Goal: Transaction & Acquisition: Purchase product/service

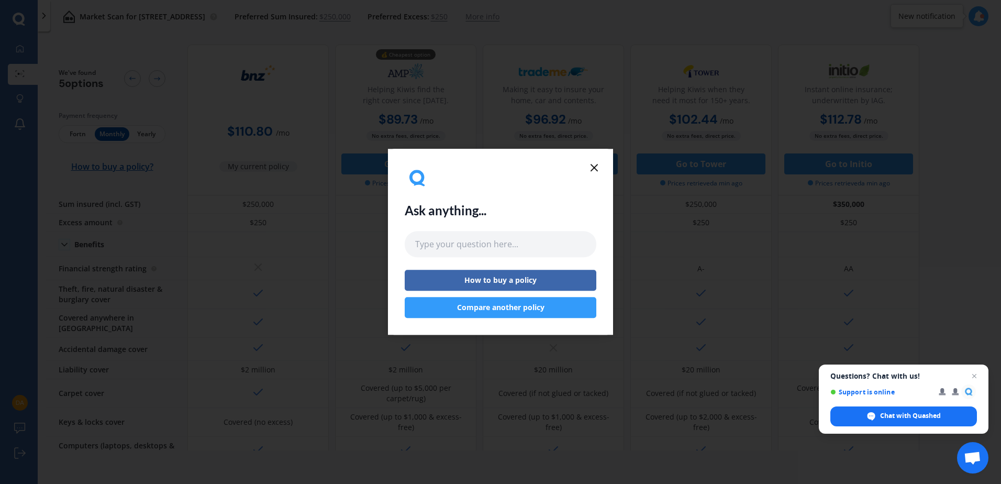
click at [593, 168] on icon at bounding box center [594, 167] width 13 height 13
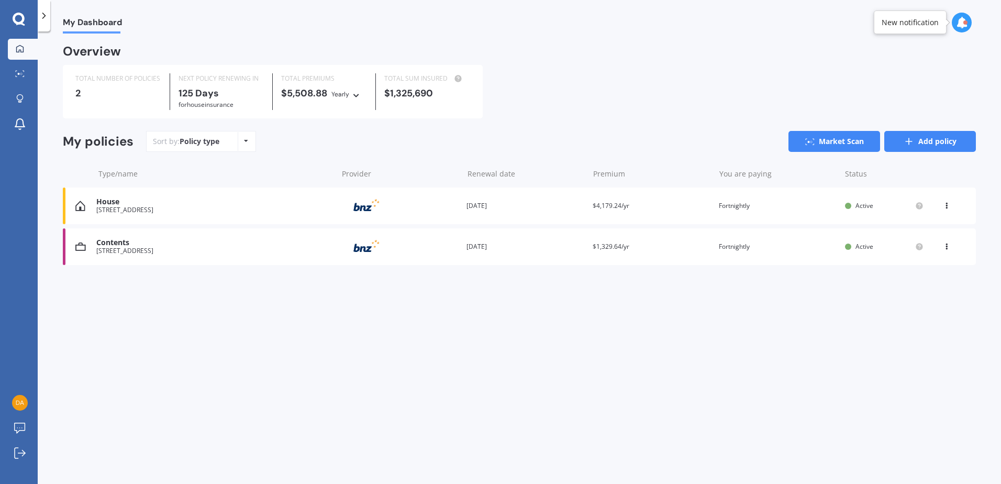
click at [914, 144] on icon at bounding box center [909, 141] width 10 height 10
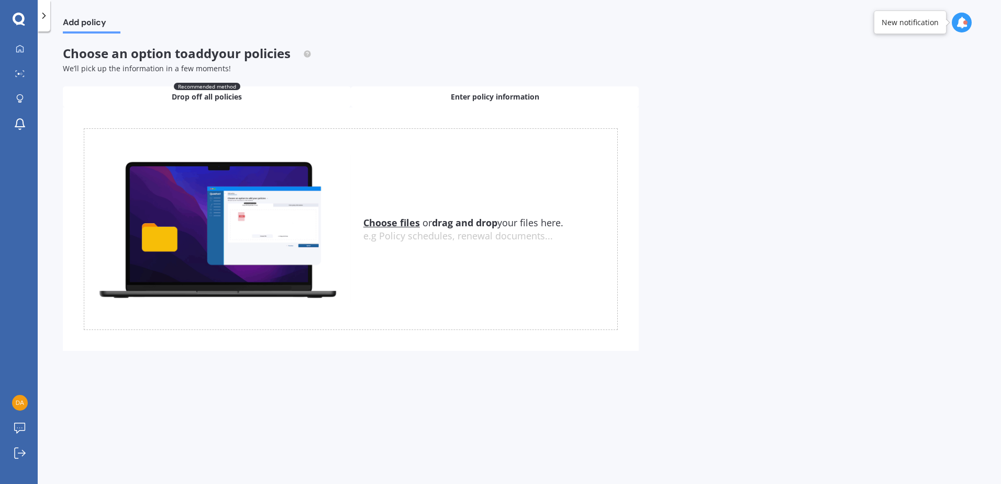
click at [448, 96] on div "Enter policy information" at bounding box center [495, 96] width 288 height 21
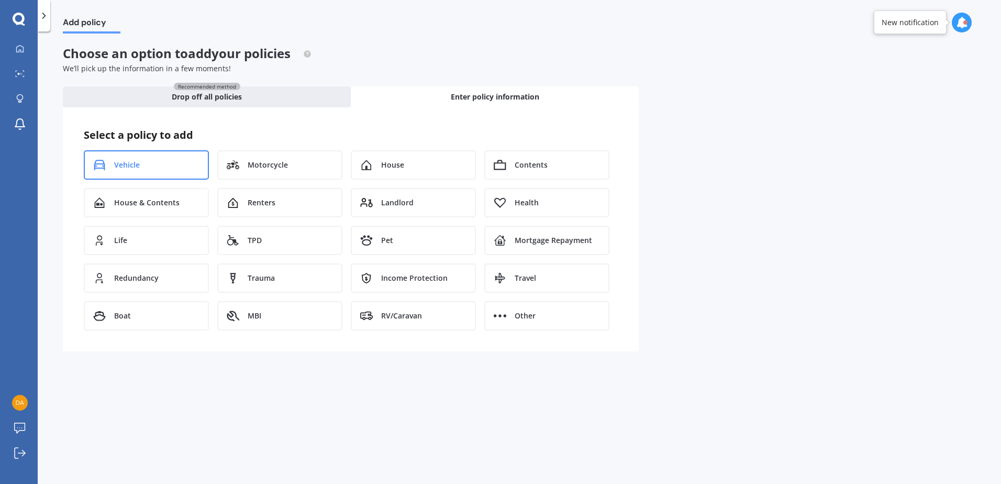
click at [154, 169] on div "Vehicle" at bounding box center [146, 164] width 125 height 29
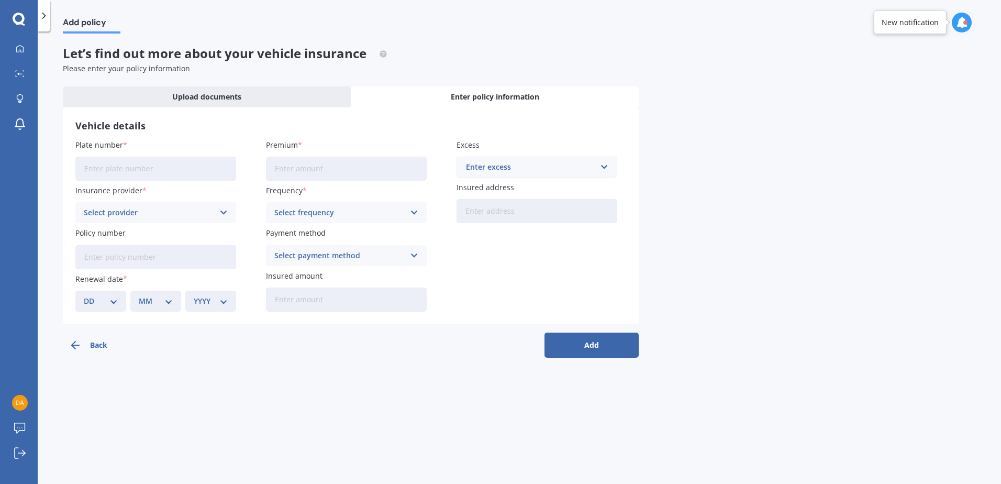
click at [122, 171] on input "Plate number" at bounding box center [155, 169] width 161 height 24
click at [135, 163] on input "Plate number" at bounding box center [155, 169] width 161 height 24
type input "MCU573"
click at [110, 209] on div "Select provider" at bounding box center [149, 213] width 130 height 12
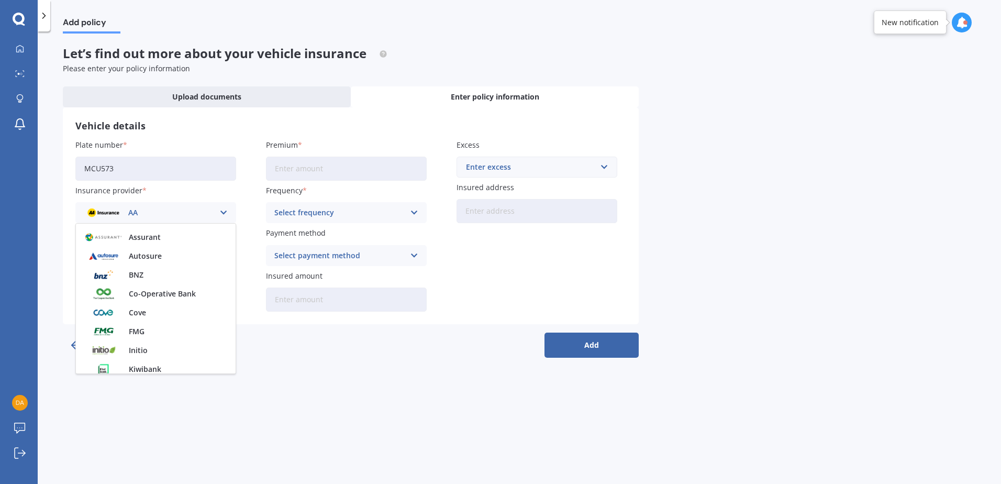
scroll to position [157, 0]
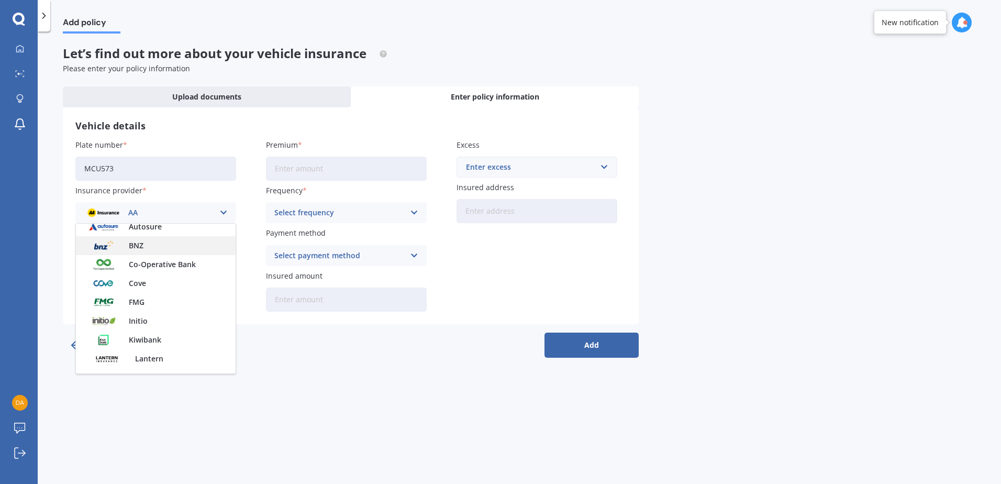
click at [126, 241] on div "BNZ" at bounding box center [156, 245] width 160 height 19
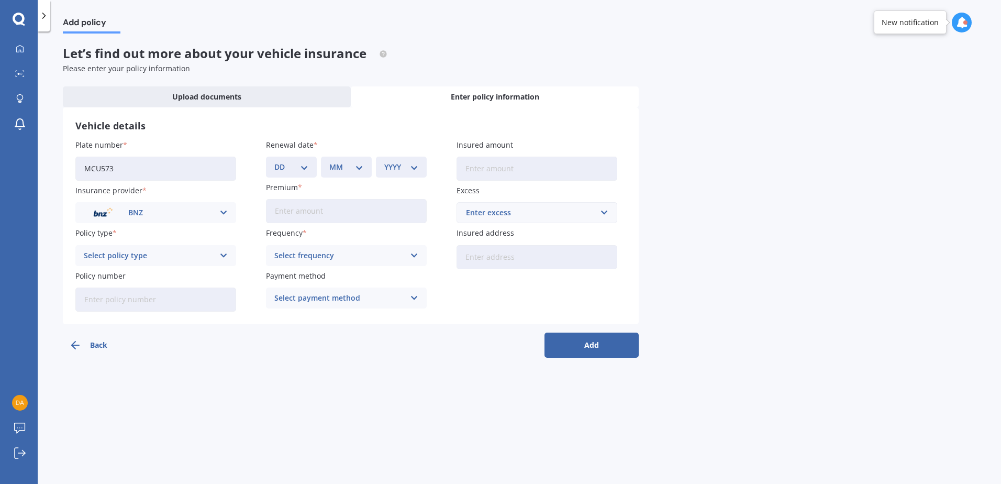
click at [128, 253] on div "Select policy type" at bounding box center [149, 256] width 130 height 12
click at [103, 311] on span "Supreme Cover" at bounding box center [111, 313] width 54 height 7
click at [99, 299] on input "Policy number" at bounding box center [155, 300] width 161 height 24
type input "31135435-PCF-1"
click at [281, 165] on select "DD 01 02 03 04 05 06 07 08 09 10 11 12 13 14 15 16 17 18 19 20 21 22 23 24 25 2…" at bounding box center [291, 167] width 34 height 12
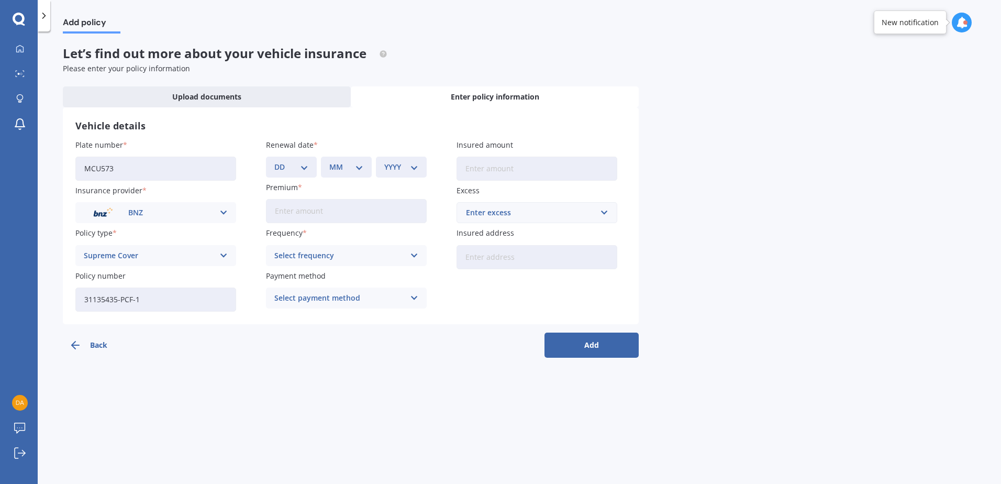
select select "13"
click at [274, 161] on select "DD 01 02 03 04 05 06 07 08 09 10 11 12 13 14 15 16 17 18 19 20 21 22 23 24 25 2…" at bounding box center [291, 167] width 34 height 12
click at [341, 166] on select "MM 01 02 03 04 05 06 07 08 09 10 11 12" at bounding box center [346, 167] width 34 height 12
select select "12"
click at [329, 161] on select "MM 01 02 03 04 05 06 07 08 09 10 11 12" at bounding box center [346, 167] width 34 height 12
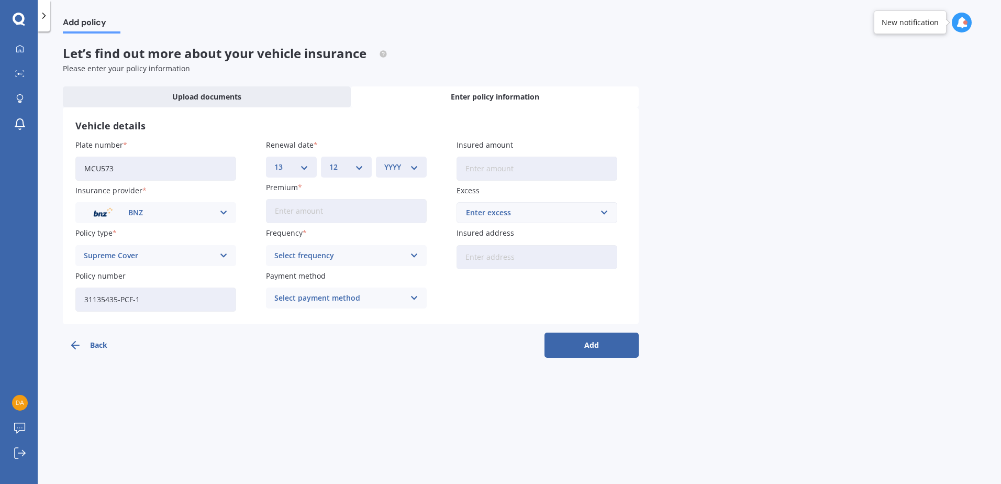
click at [392, 164] on select "YYYY 2027 2026 2025 2024 2023 2022 2021 2020 2019 2018 2017 2016 2015 2014 2013…" at bounding box center [401, 167] width 34 height 12
select select "2025"
click at [384, 161] on select "YYYY 2027 2026 2025 2024 2023 2022 2021 2020 2019 2018 2017 2016 2015 2014 2013…" at bounding box center [401, 167] width 34 height 12
click at [289, 208] on input "Premium" at bounding box center [346, 211] width 161 height 24
click at [289, 205] on input "Premium" at bounding box center [346, 211] width 161 height 24
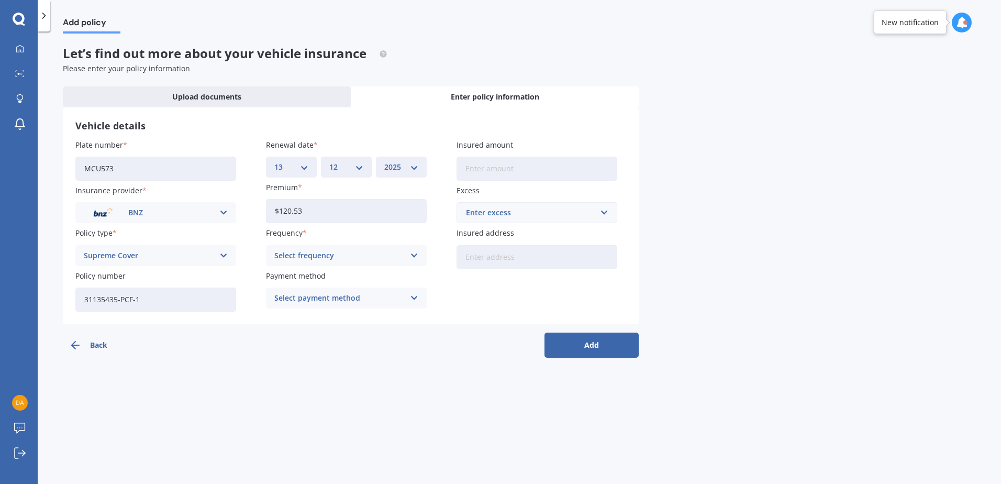
type input "$120.53"
click at [312, 258] on div "Select frequency" at bounding box center [339, 256] width 130 height 12
click at [289, 329] on span "Monthly" at bounding box center [290, 332] width 30 height 7
click at [297, 295] on div "Select payment method" at bounding box center [339, 298] width 130 height 12
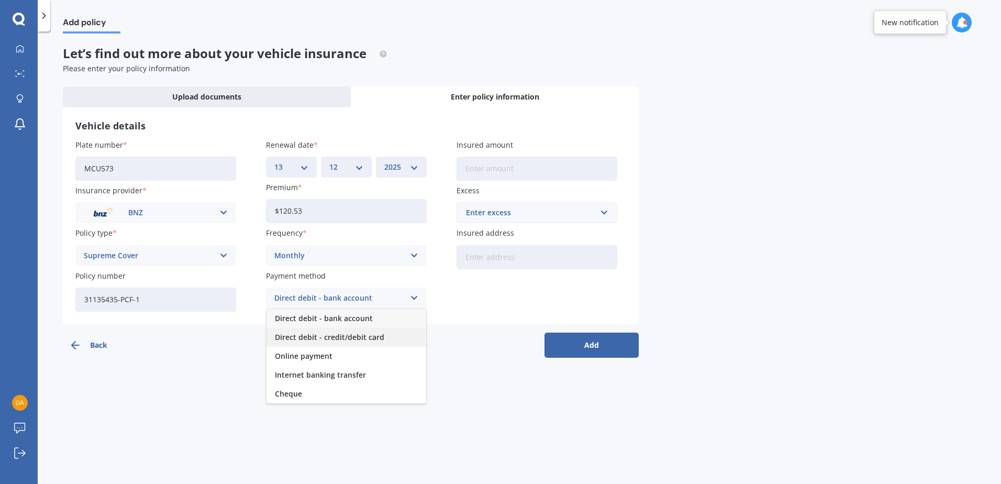
click at [296, 334] on span "Direct debit - credit/debit card" at bounding box center [329, 337] width 109 height 7
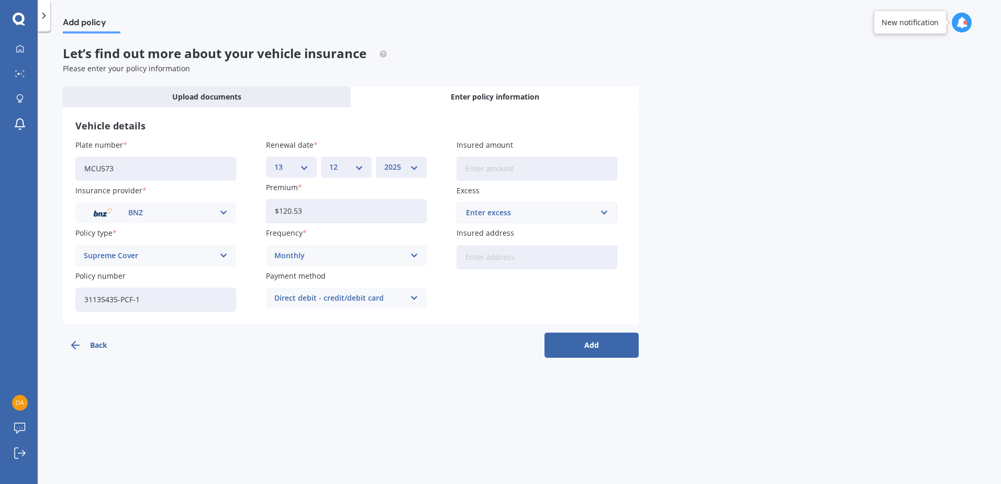
click at [472, 164] on input "Insured amount" at bounding box center [537, 169] width 161 height 24
type input "$20,000"
click at [474, 214] on div "Enter excess" at bounding box center [530, 213] width 129 height 12
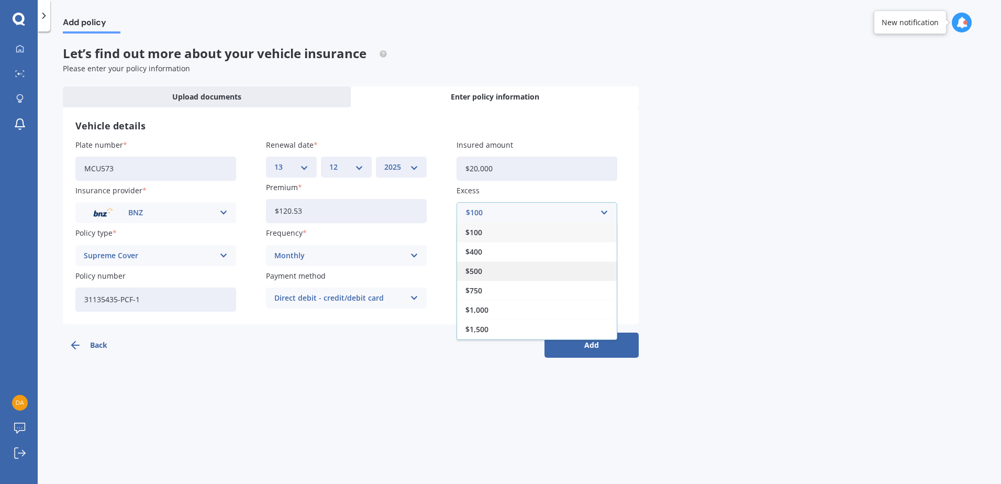
click at [471, 268] on span "$500" at bounding box center [474, 271] width 17 height 7
click at [476, 257] on input "Insured address" at bounding box center [537, 257] width 161 height 24
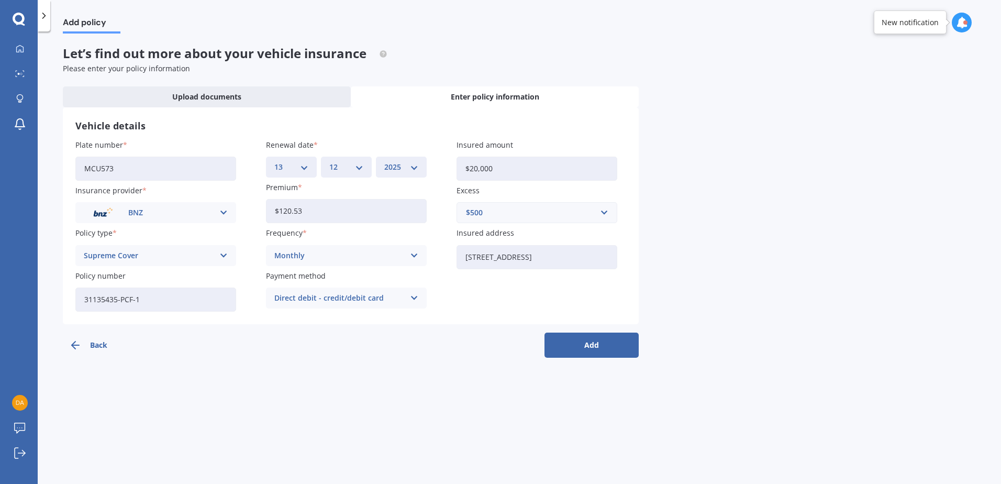
type input "[STREET_ADDRESS]"
click at [600, 339] on button "Add" at bounding box center [592, 345] width 94 height 25
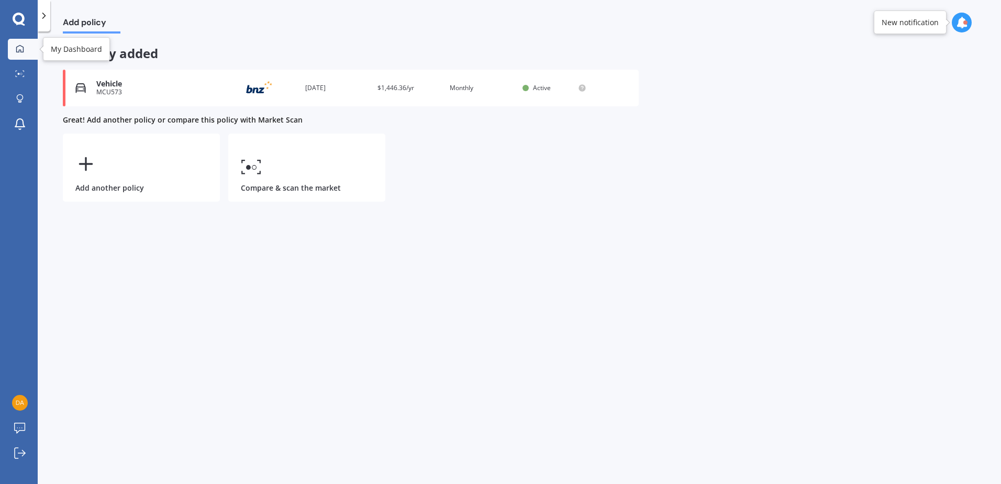
click at [19, 47] on icon at bounding box center [20, 49] width 8 height 8
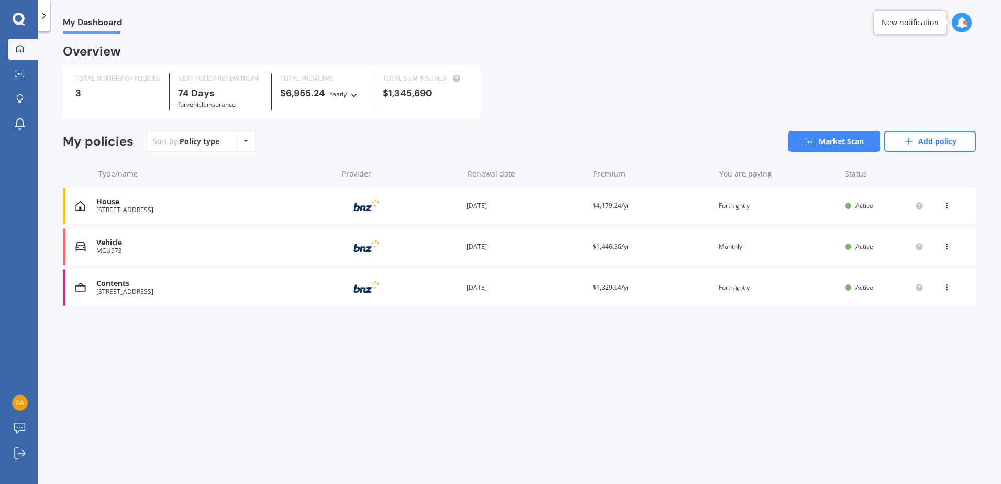
click at [199, 246] on div "Vehicle" at bounding box center [214, 242] width 236 height 9
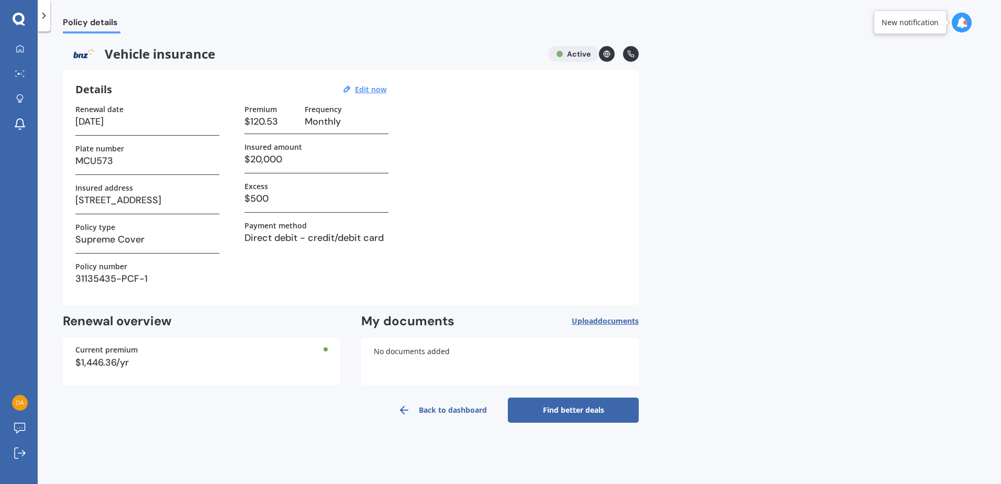
click at [561, 406] on link "Find better deals" at bounding box center [573, 410] width 131 height 25
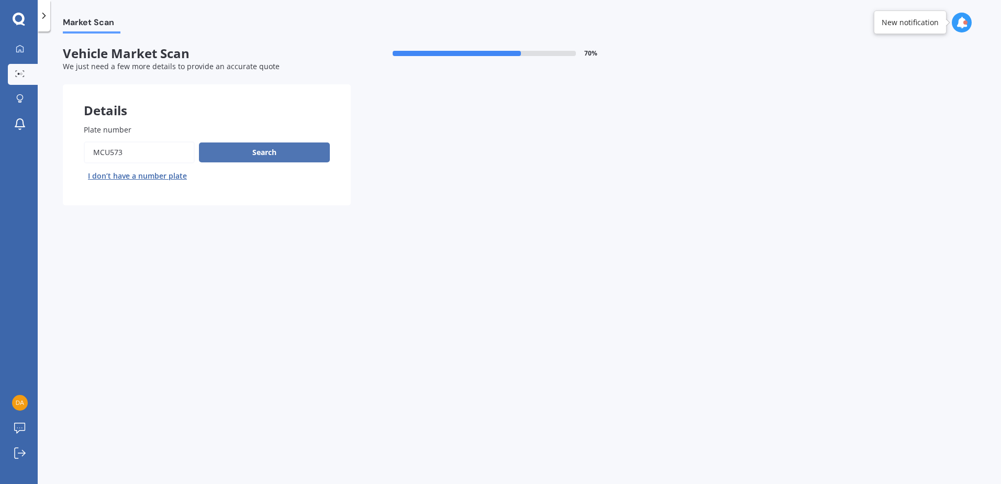
click at [246, 153] on button "Search" at bounding box center [264, 152] width 131 height 20
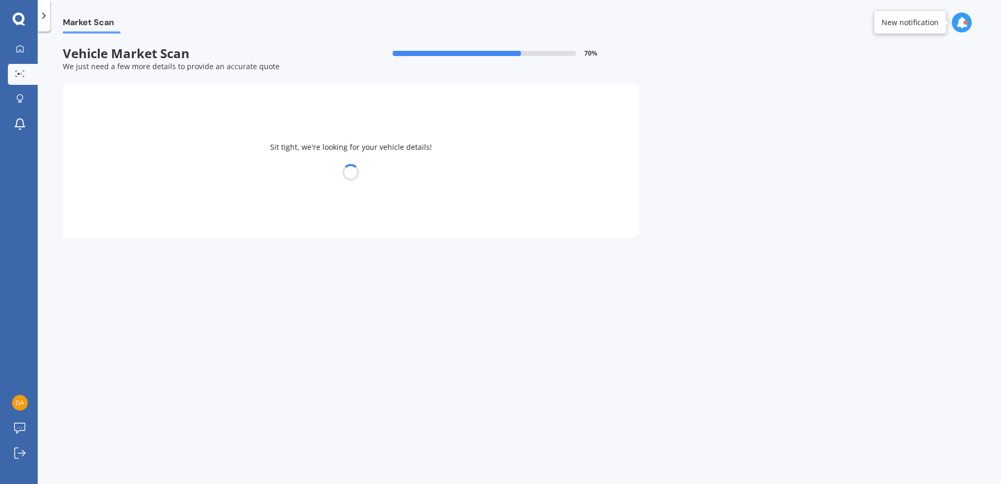
select select "11"
select select "02"
select select "1966"
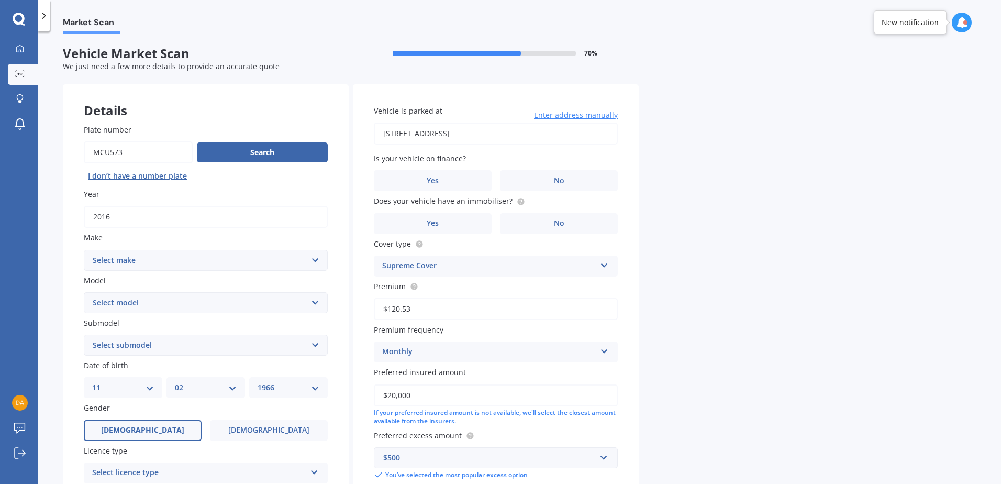
click at [143, 260] on select "Select make AC ALFA ROMEO ASTON [PERSON_NAME] AUDI AUSTIN BEDFORD Bentley BMW B…" at bounding box center [206, 260] width 244 height 21
select select "MERCEDES BENZ"
click at [84, 250] on select "Select make AC ALFA ROMEO ASTON [PERSON_NAME] AUDI AUSTIN BEDFORD Bentley BMW B…" at bounding box center [206, 260] width 244 height 21
click at [128, 301] on select "Select model 190 200 220 230 240 250 260 280 300 320 350 380 400 420 450 500 55…" at bounding box center [206, 302] width 244 height 21
select select "A180"
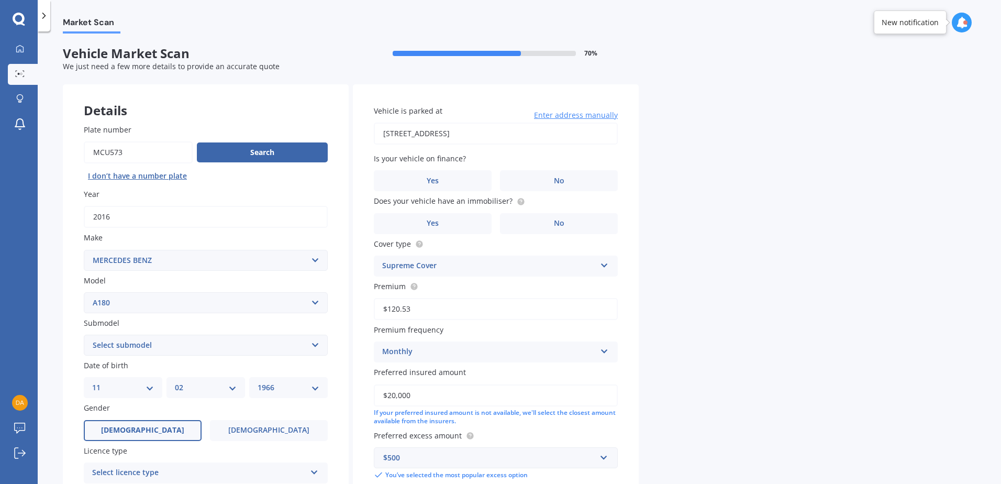
click at [84, 292] on select "Select model 190 200 220 230 240 250 260 280 300 320 350 380 400 420 450 500 55…" at bounding box center [206, 302] width 244 height 21
click at [131, 348] on select "Select submodel (All) Petrol Turbo" at bounding box center [206, 345] width 244 height 21
select select "PETROL TURBO"
click at [84, 335] on select "Select submodel (All) Petrol Turbo" at bounding box center [206, 345] width 244 height 21
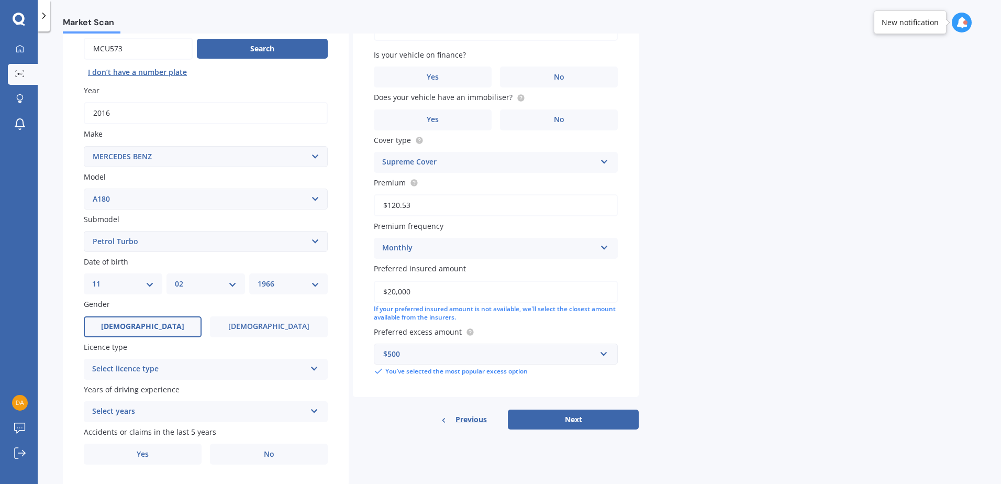
scroll to position [105, 0]
click at [202, 366] on div "Select licence type" at bounding box center [199, 368] width 214 height 13
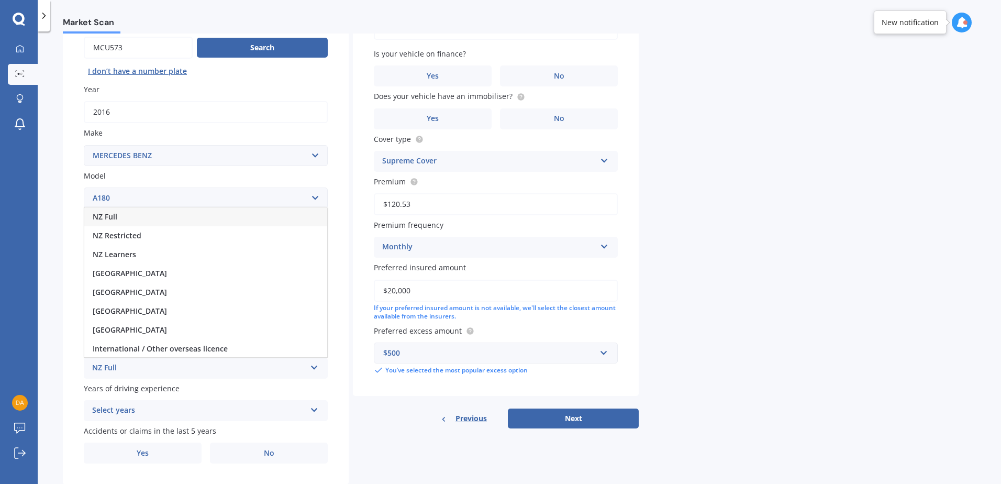
click at [108, 216] on span "NZ Full" at bounding box center [105, 217] width 25 height 10
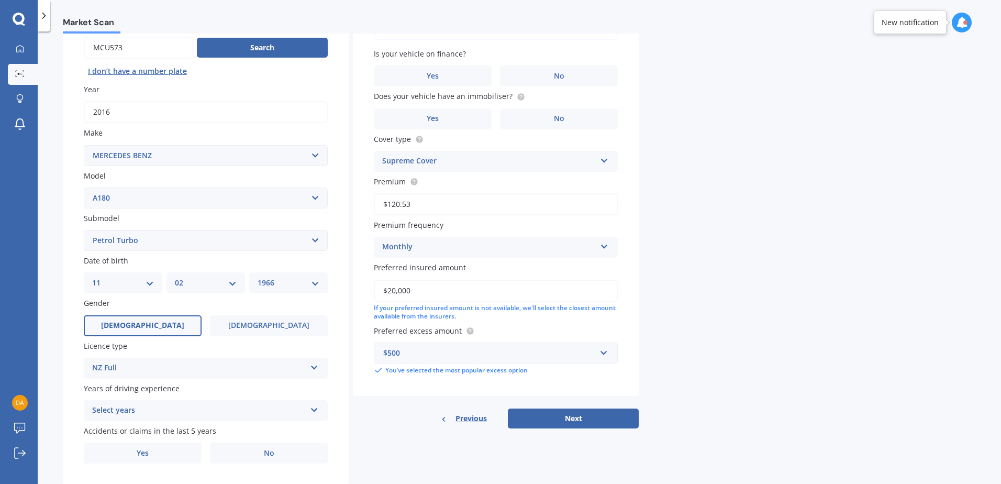
click at [146, 410] on div "Select years" at bounding box center [199, 410] width 214 height 13
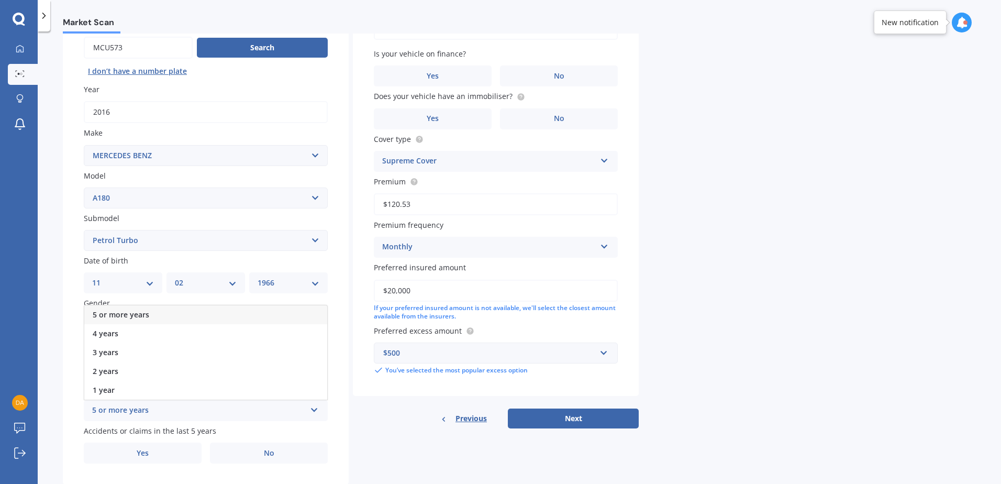
click at [117, 314] on span "5 or more years" at bounding box center [121, 315] width 57 height 10
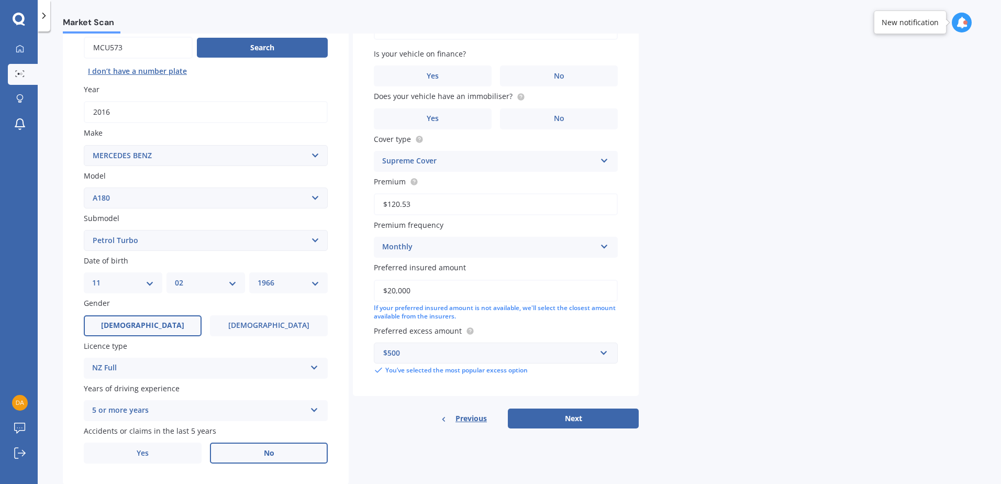
click at [254, 456] on label "No" at bounding box center [269, 453] width 118 height 21
click at [0, 0] on input "No" at bounding box center [0, 0] width 0 height 0
click at [536, 76] on label "No" at bounding box center [559, 75] width 118 height 21
click at [0, 0] on input "No" at bounding box center [0, 0] width 0 height 0
click at [461, 117] on label "Yes" at bounding box center [433, 118] width 118 height 21
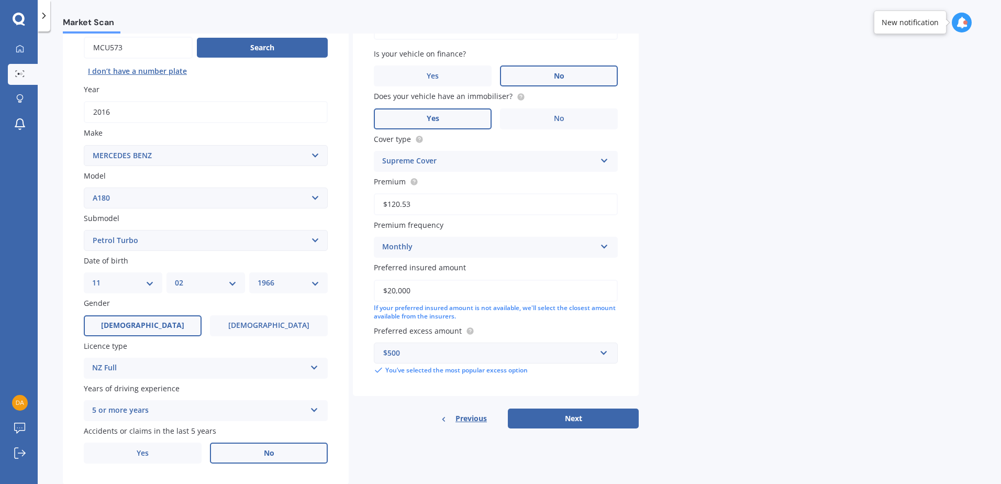
click at [0, 0] on input "Yes" at bounding box center [0, 0] width 0 height 0
click at [447, 161] on div "Supreme Cover" at bounding box center [489, 161] width 214 height 13
click at [595, 417] on button "Next" at bounding box center [573, 419] width 131 height 20
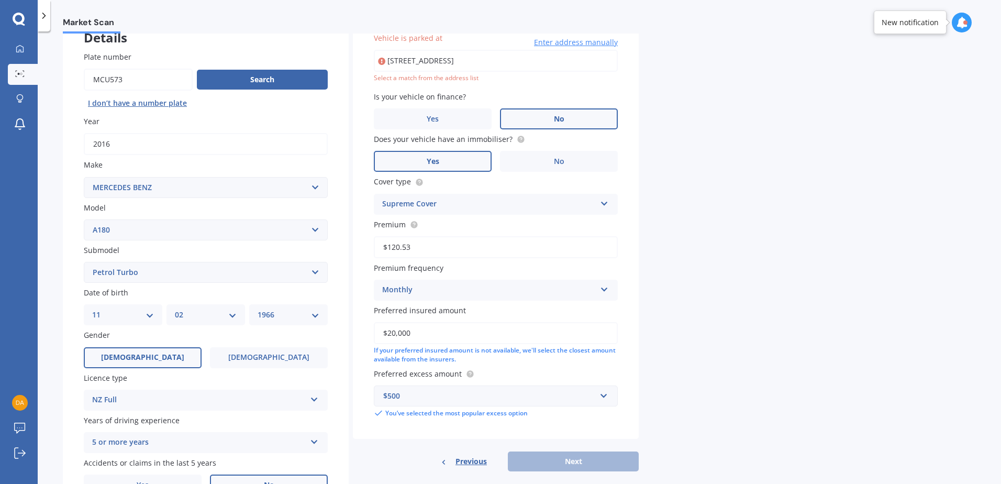
scroll to position [72, 0]
type input "[STREET_ADDRESS]"
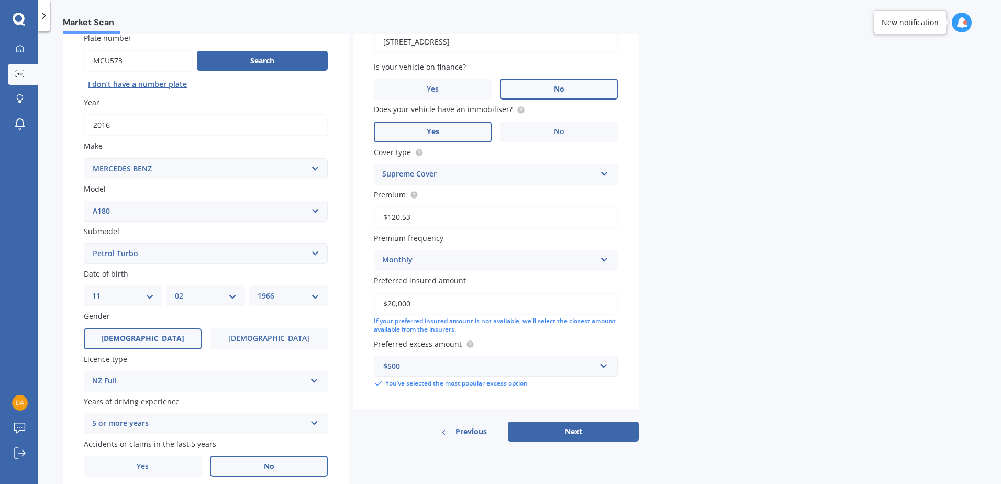
scroll to position [124, 0]
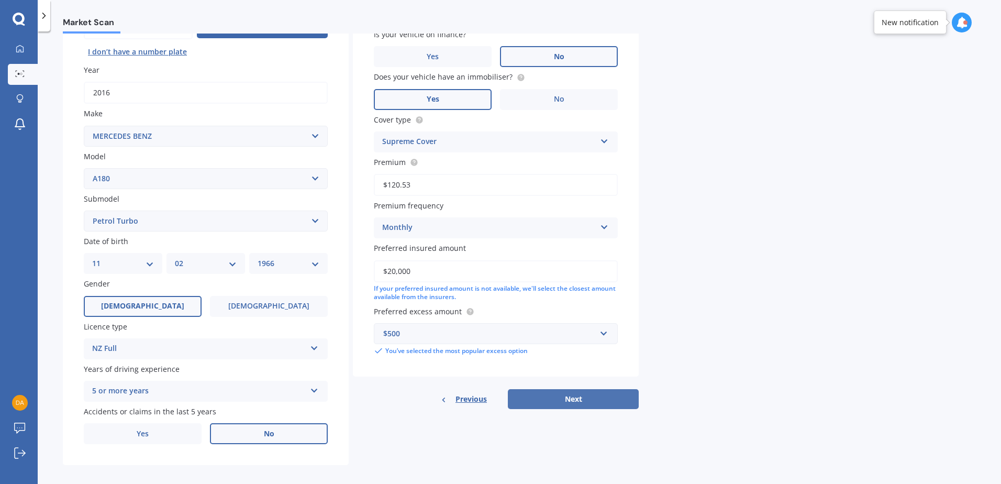
click at [574, 398] on button "Next" at bounding box center [573, 399] width 131 height 20
select select "11"
select select "02"
select select "1966"
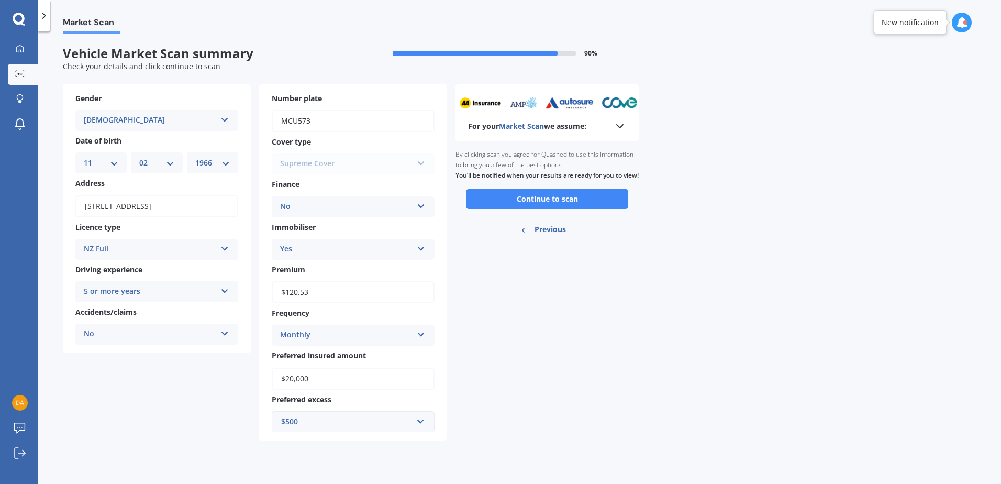
scroll to position [0, 0]
click at [518, 208] on button "Continue to scan" at bounding box center [547, 199] width 162 height 20
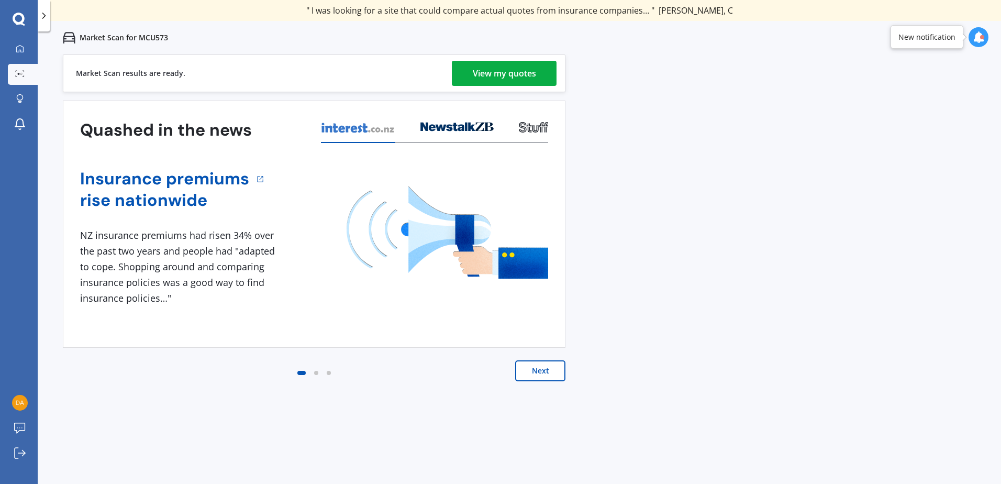
click at [494, 70] on div "View my quotes" at bounding box center [504, 73] width 63 height 25
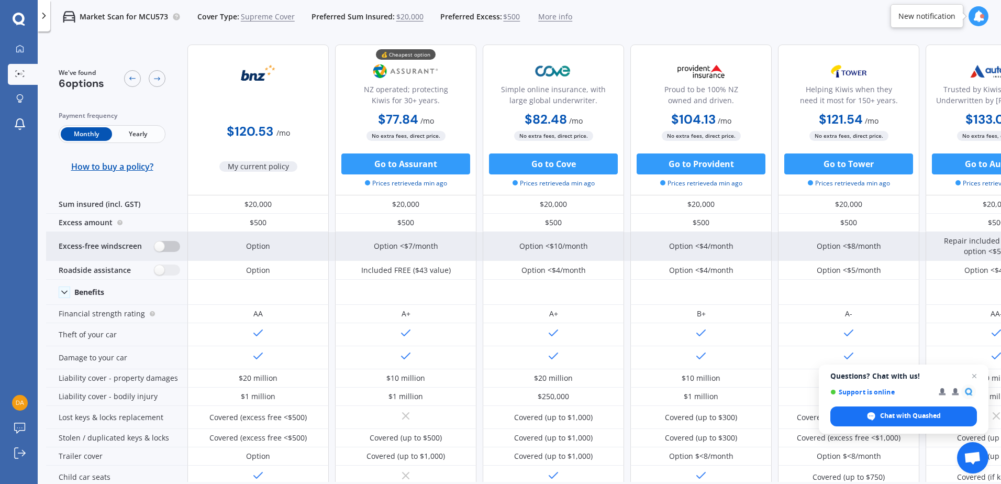
click at [159, 246] on label at bounding box center [168, 246] width 26 height 11
radio input "true"
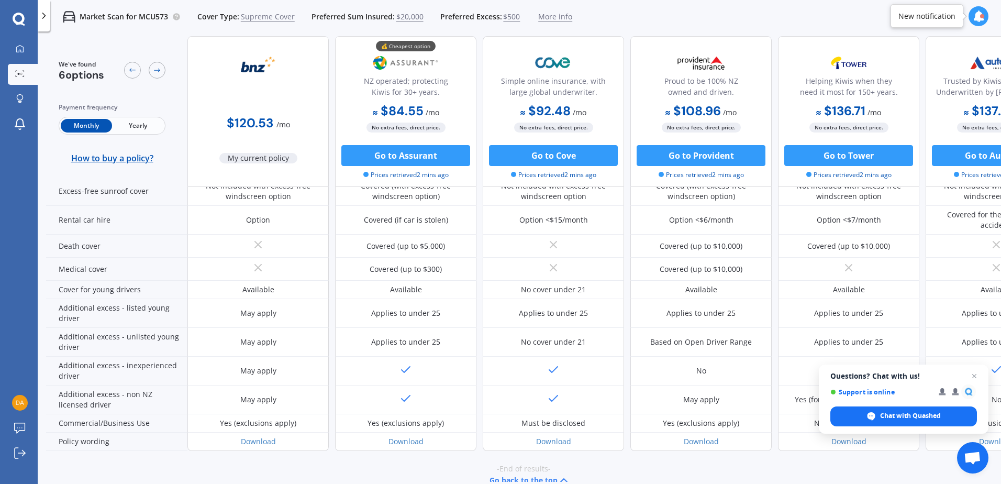
scroll to position [481, 0]
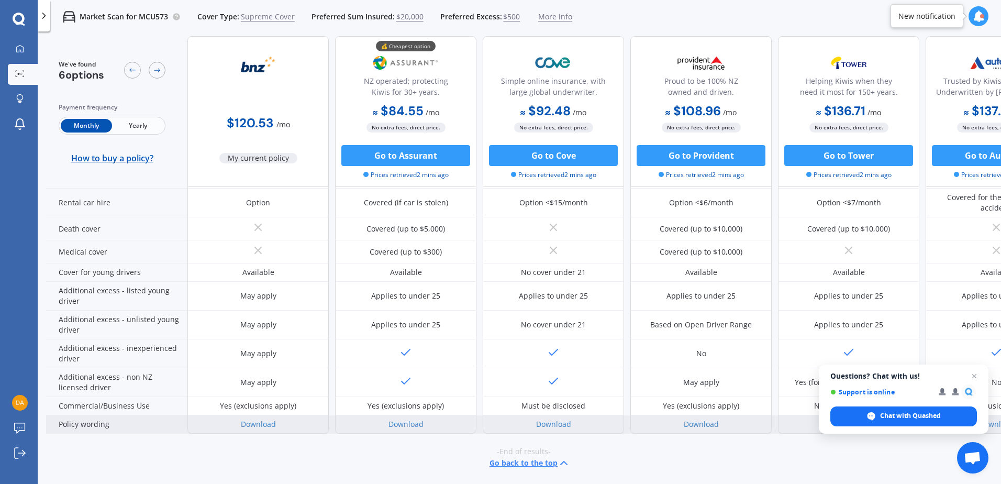
click at [399, 415] on div "Download" at bounding box center [405, 424] width 141 height 18
click at [405, 419] on link "Download" at bounding box center [406, 424] width 35 height 10
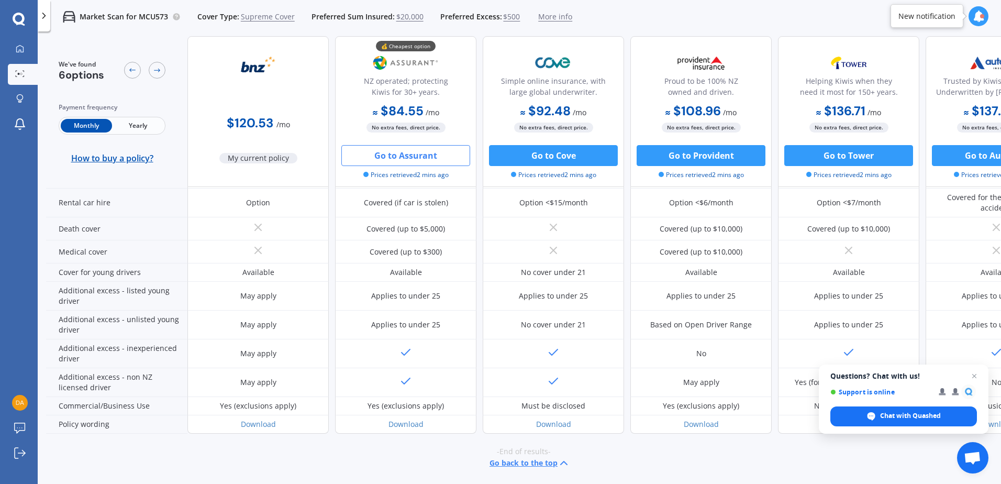
click at [421, 152] on button "Go to Assurant" at bounding box center [405, 155] width 129 height 21
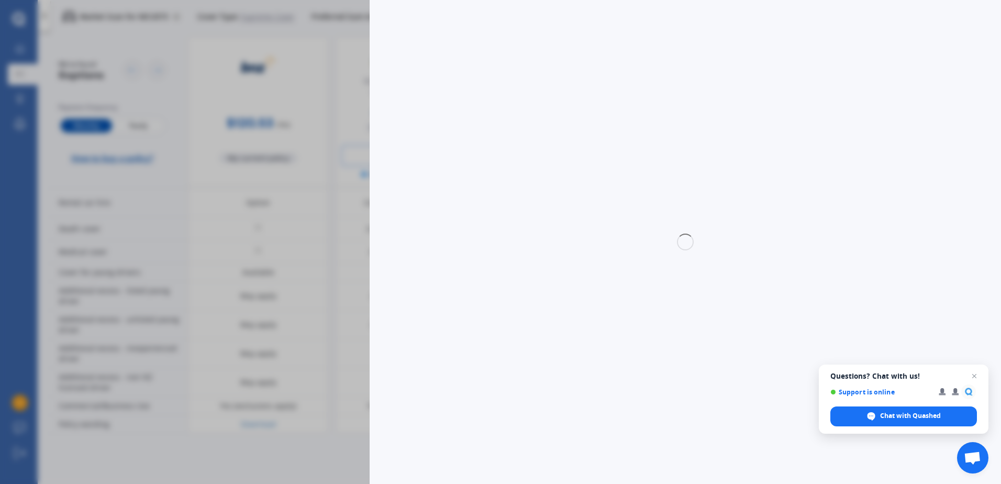
select select "Monthly"
select select "full"
select select "0"
select select "North Shore"
select select "MERCEDES BENZ"
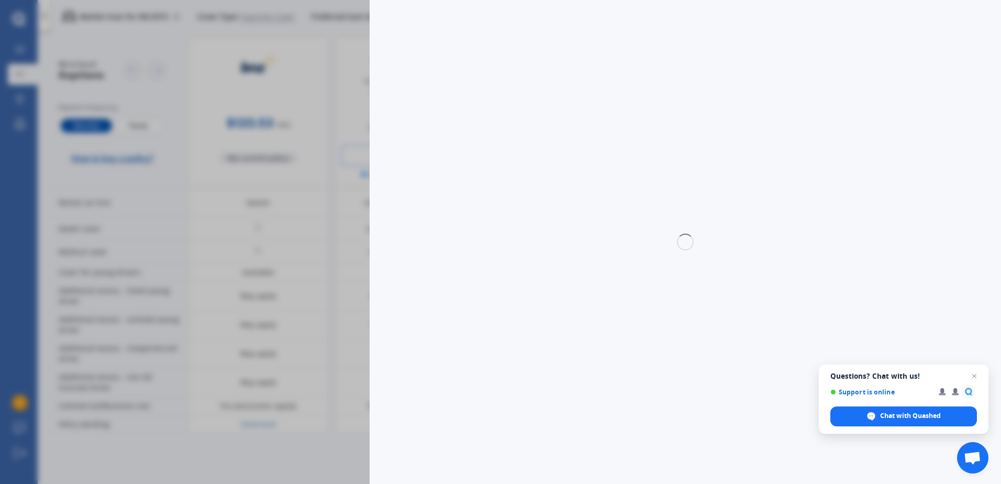
select select "A180"
select select "PETROL TURBO"
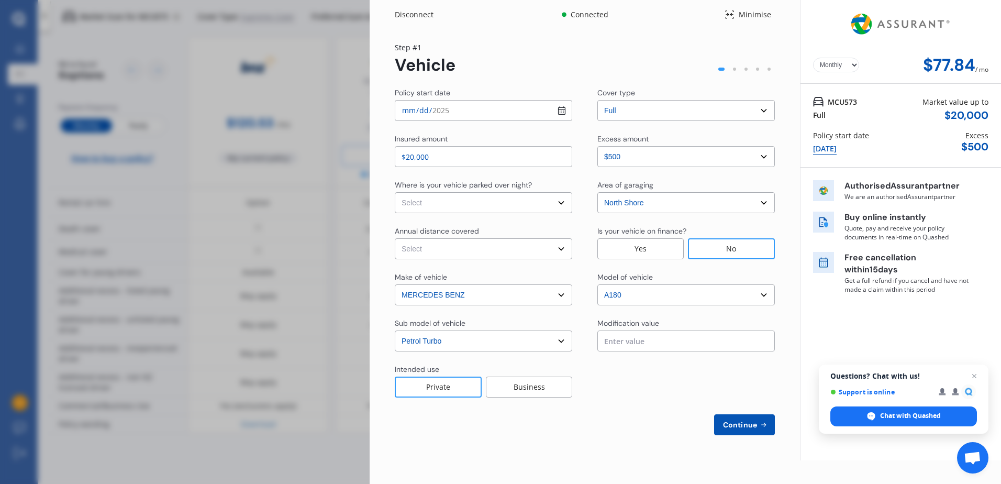
click at [445, 198] on select "Select In a garage On own property On street or road" at bounding box center [484, 202] width 178 height 21
select select "In a garage"
click at [395, 192] on select "Select In a garage On own property On street or road" at bounding box center [484, 202] width 178 height 21
click at [424, 247] on select "Select Low (less than 15,000km per year) Average (15,000-30,000km per year) Hig…" at bounding box center [484, 248] width 178 height 21
select select "20000"
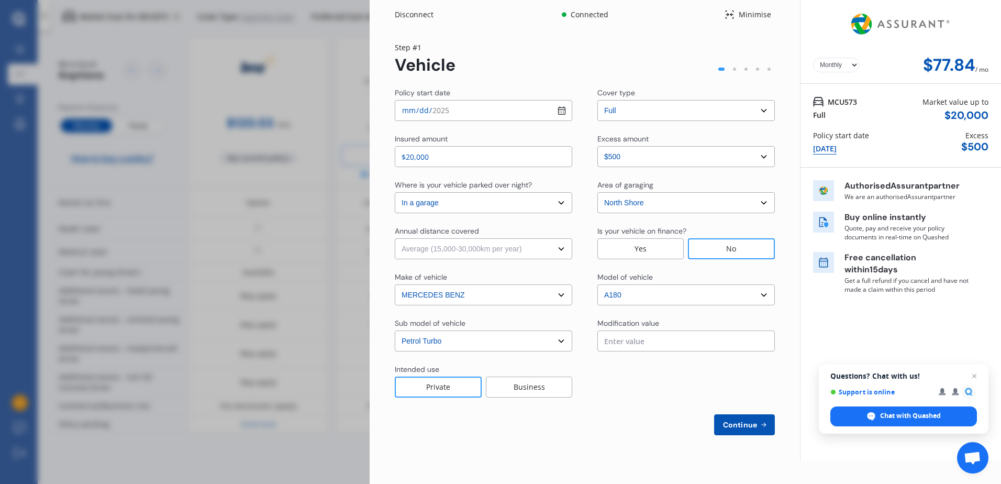
click at [395, 238] on select "Select Low (less than 15,000km per year) Average (15,000-30,000km per year) Hig…" at bounding box center [484, 248] width 178 height 21
click at [740, 423] on span "Continue" at bounding box center [740, 425] width 38 height 8
select select "Mr"
select select "11"
select select "02"
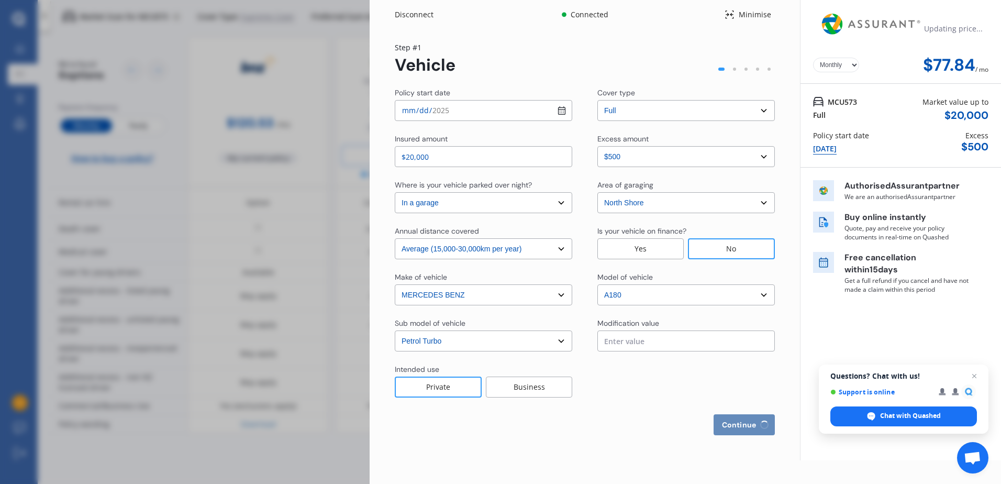
select select "1966"
select select "full"
select select "more than 4 years"
select select "[GEOGRAPHIC_DATA]"
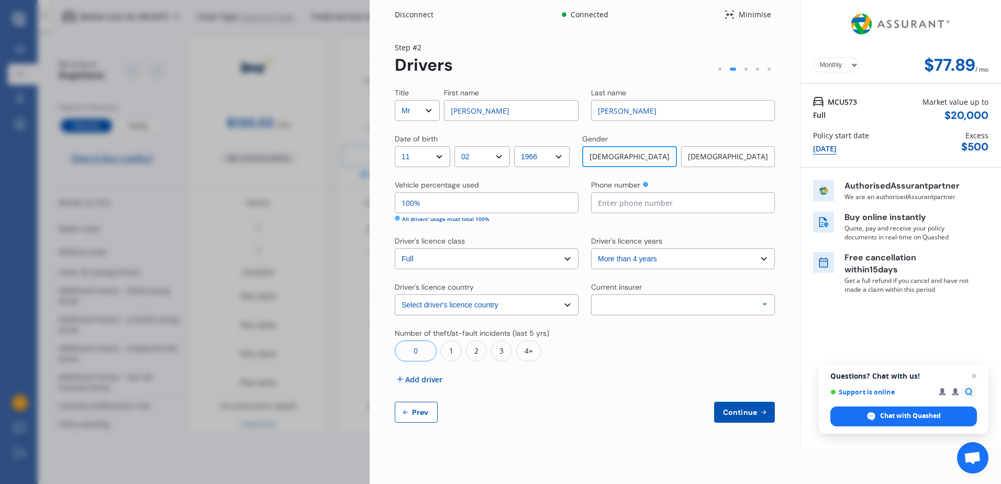
click at [608, 201] on input at bounding box center [683, 202] width 184 height 21
type input "021484455"
click at [626, 301] on div "Allianz AAI AMI IAG - NZI/State [PERSON_NAME] Vero Unknown Other Insurer None P…" at bounding box center [683, 304] width 184 height 21
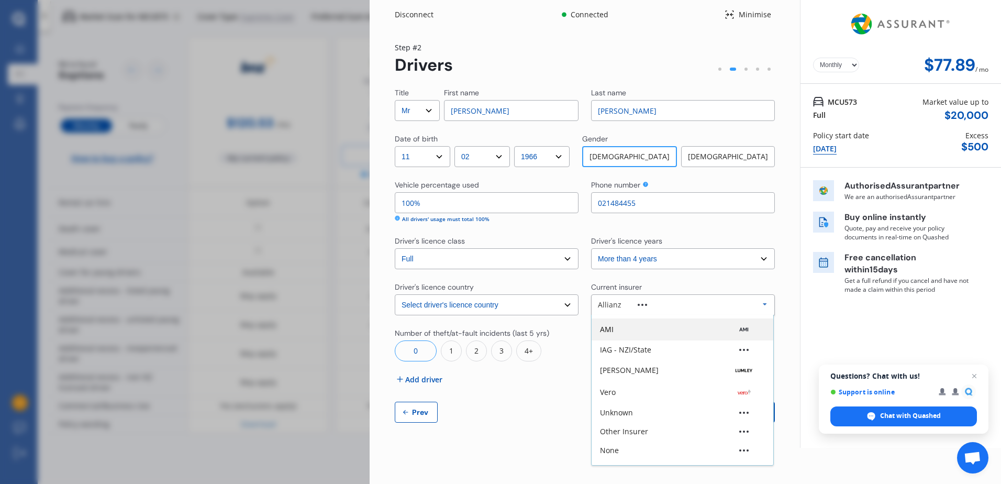
scroll to position [52, 0]
click at [603, 331] on div "IAG - NZI/State" at bounding box center [625, 331] width 51 height 7
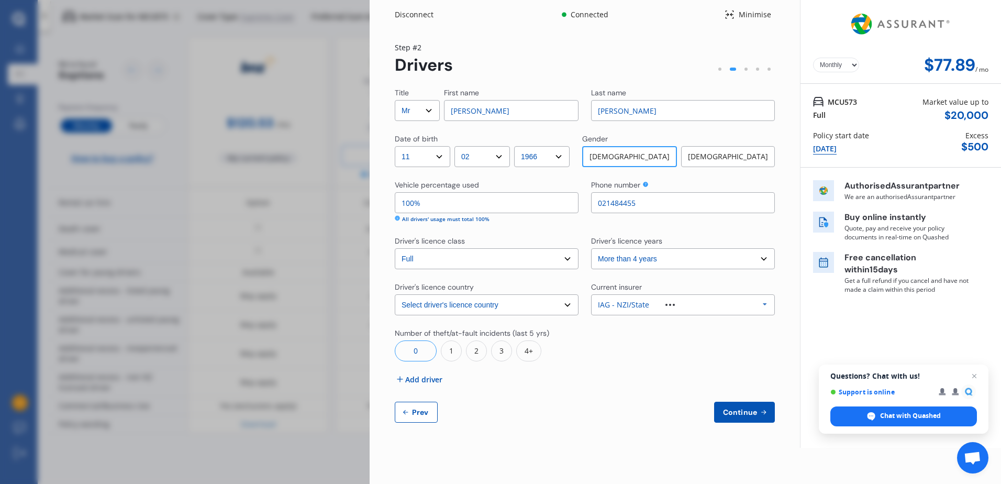
click at [671, 304] on img at bounding box center [670, 305] width 9 height 2
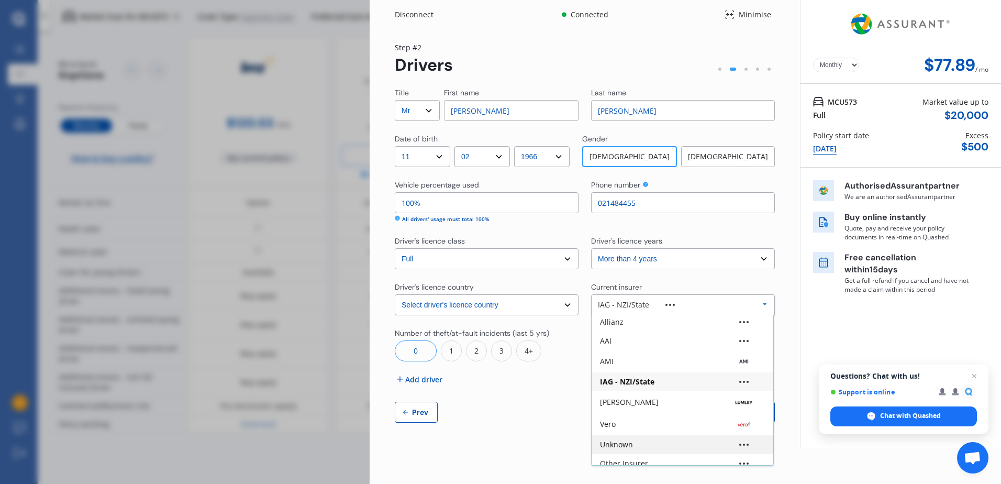
scroll to position [0, 0]
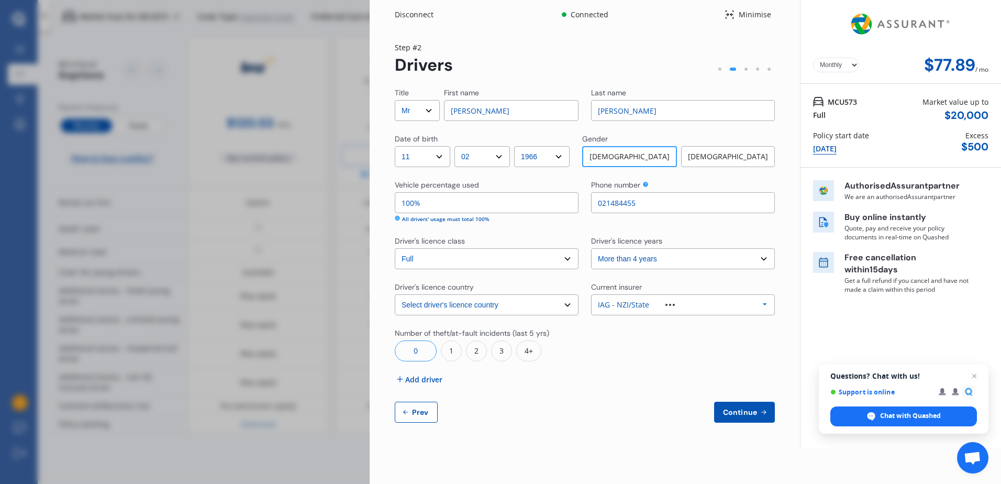
click at [575, 392] on div "Title Select Mr Mrs Miss Ms Dr First name [PERSON_NAME] name [PERSON_NAME] Date…" at bounding box center [585, 254] width 380 height 335
click at [412, 354] on div "0" at bounding box center [416, 350] width 42 height 21
click at [406, 381] on span "Add driver" at bounding box center [423, 379] width 37 height 11
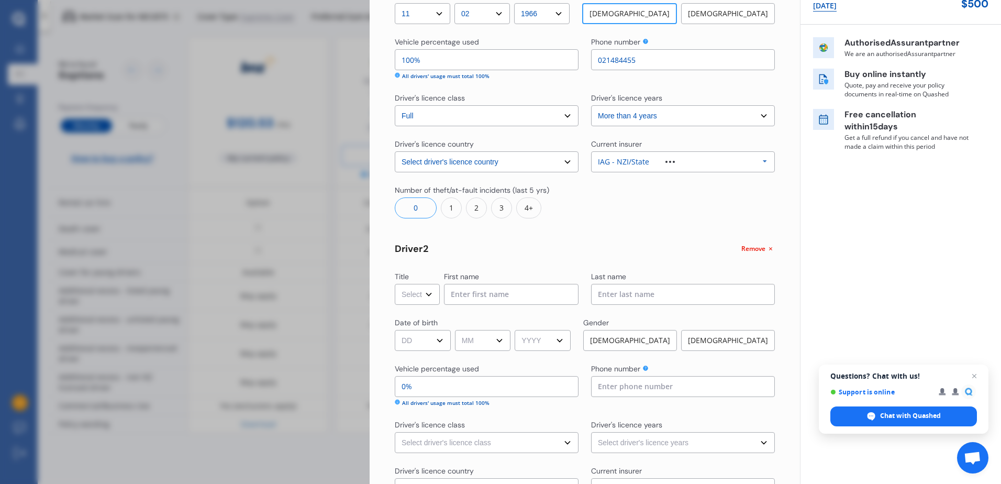
scroll to position [157, 0]
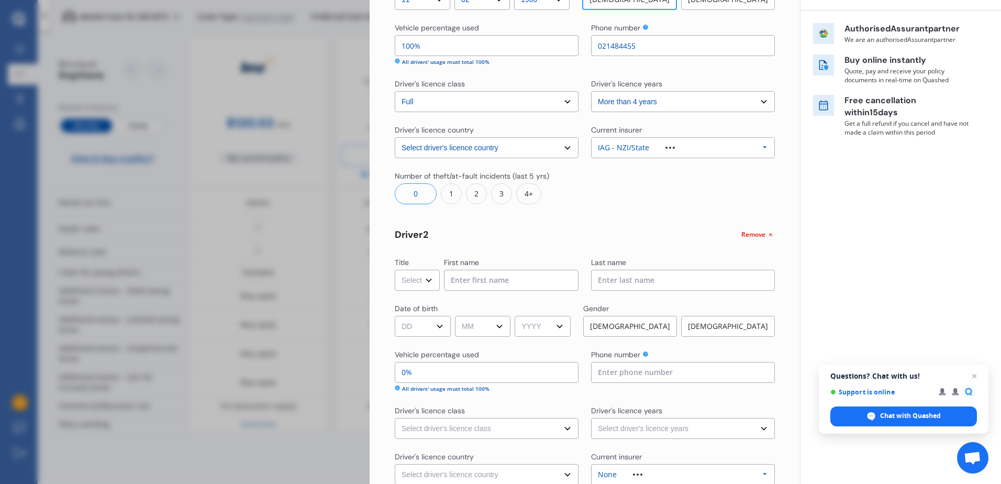
click at [427, 280] on select "Select Mr Mrs Miss Ms Dr" at bounding box center [417, 280] width 45 height 21
select select "Mrs"
click at [395, 270] on select "Select Mr Mrs Miss Ms Dr" at bounding box center [417, 280] width 45 height 21
click at [483, 276] on input at bounding box center [511, 280] width 135 height 21
type input "[PERSON_NAME]"
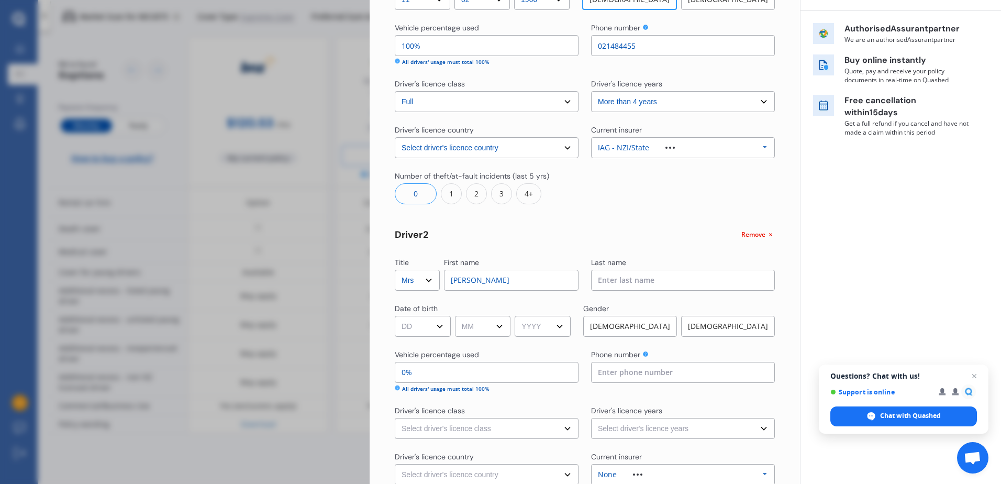
click at [632, 279] on input at bounding box center [683, 280] width 184 height 21
type input "[PERSON_NAME]"
click at [411, 325] on select "DD 01 02 03 04 05 06 07 08 09 10 11 12 13 14 15 16 17 18 19 20 21 22 23 24 25 2…" at bounding box center [423, 326] width 56 height 21
select select "29"
click at [395, 316] on select "DD 01 02 03 04 05 06 07 08 09 10 11 12 13 14 15 16 17 18 19 20 21 22 23 24 25 2…" at bounding box center [423, 326] width 56 height 21
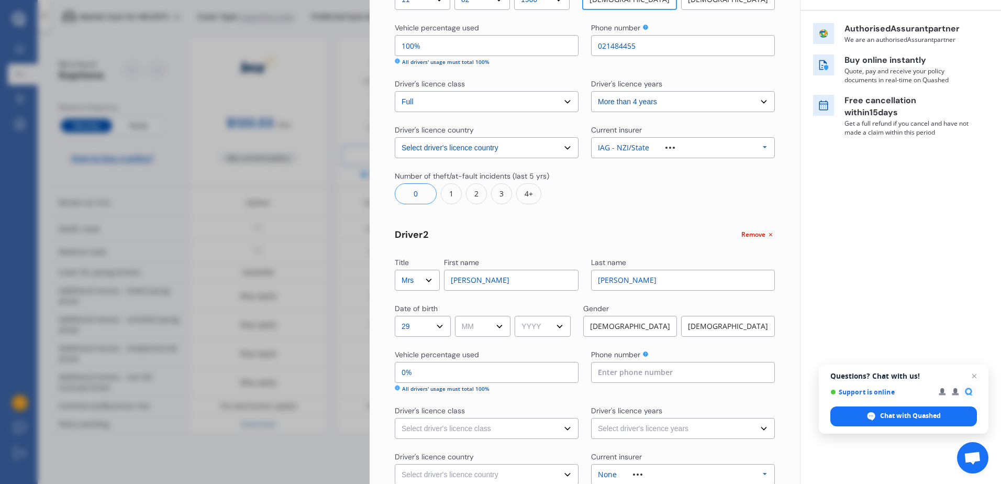
click at [479, 325] on select "MM 01 02 03 04 05 06 07 08 09 10 11 12" at bounding box center [483, 326] width 56 height 21
select select "05"
click at [457, 316] on select "MM 01 02 03 04 05 06 07 08 09 10 11 12" at bounding box center [483, 326] width 56 height 21
click at [536, 328] on select "YYYY 2009 2008 2007 2006 2005 2004 2003 2002 2001 2000 1999 1998 1997 1996 1995…" at bounding box center [543, 326] width 56 height 21
select select "1969"
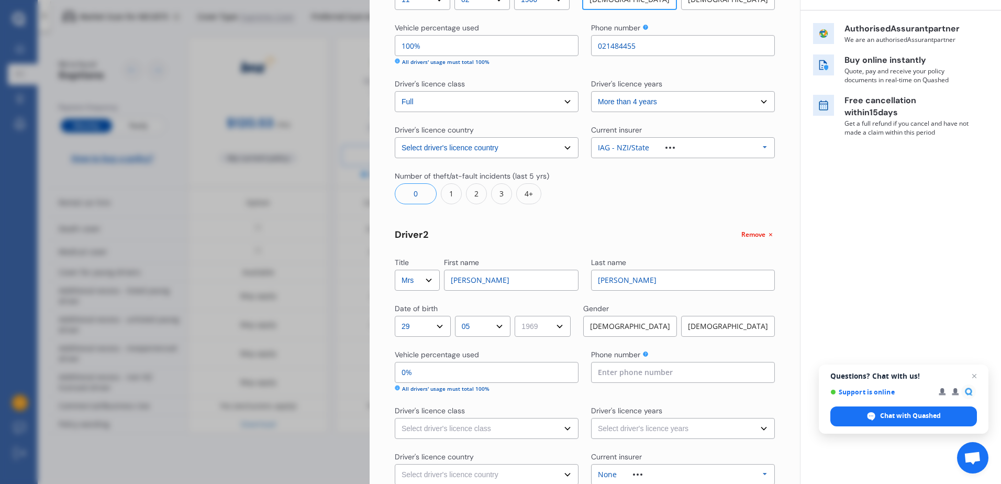
click at [518, 316] on select "YYYY 2009 2008 2007 2006 2005 2004 2003 2002 2001 2000 1999 1998 1997 1996 1995…" at bounding box center [543, 326] width 56 height 21
click at [714, 326] on div "[DEMOGRAPHIC_DATA]" at bounding box center [728, 326] width 94 height 21
click at [415, 374] on input "0%" at bounding box center [487, 372] width 184 height 21
type input "99%"
type input "1%"
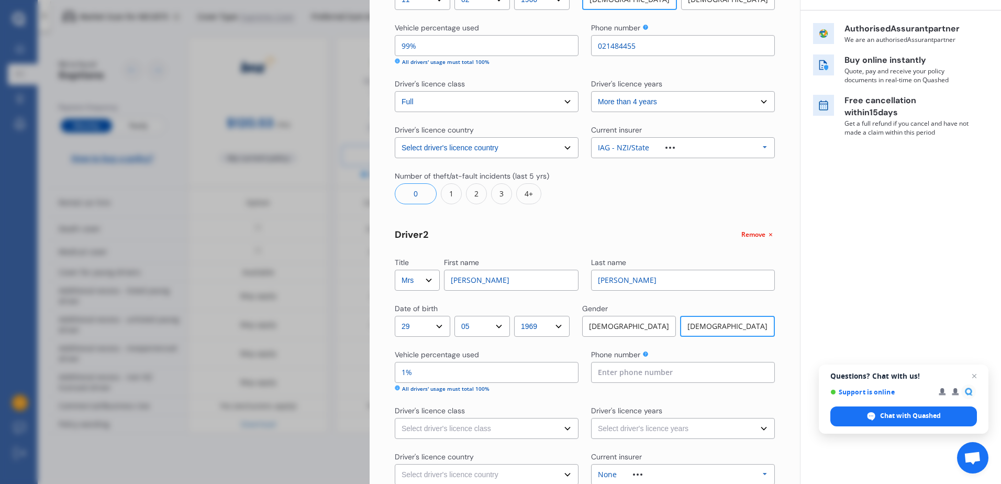
type input "90%"
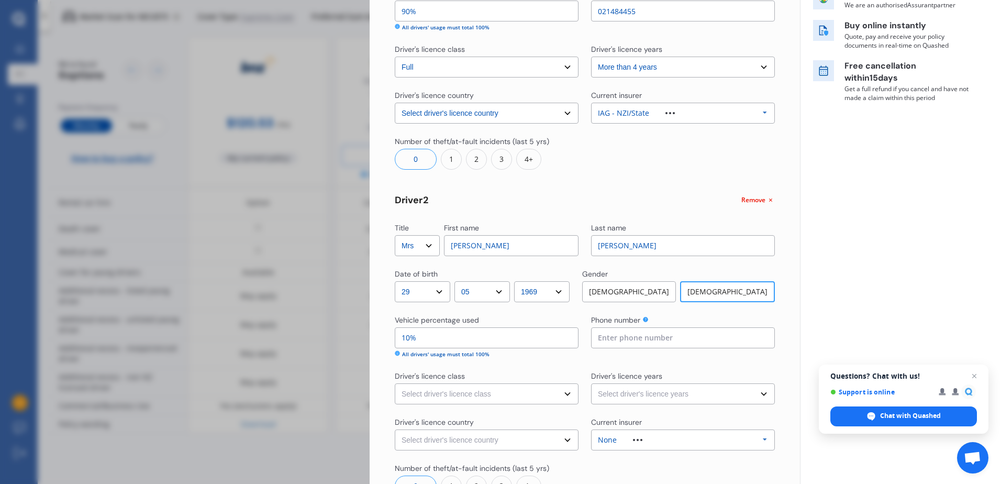
scroll to position [209, 0]
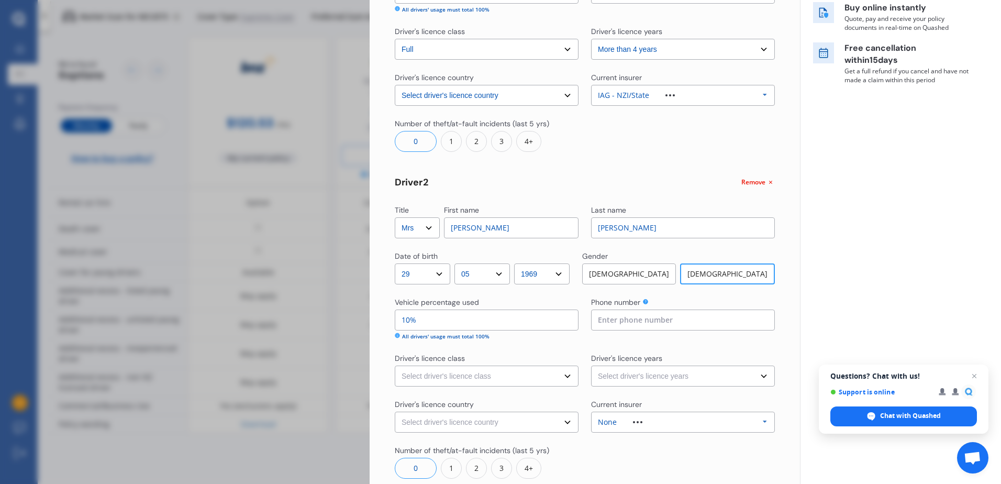
type input "10%"
click at [612, 318] on input at bounding box center [683, 320] width 184 height 21
type input "021484421"
click at [423, 376] on select "Select driver's licence class None Learner Restricted Full" at bounding box center [487, 376] width 184 height 21
select select "full"
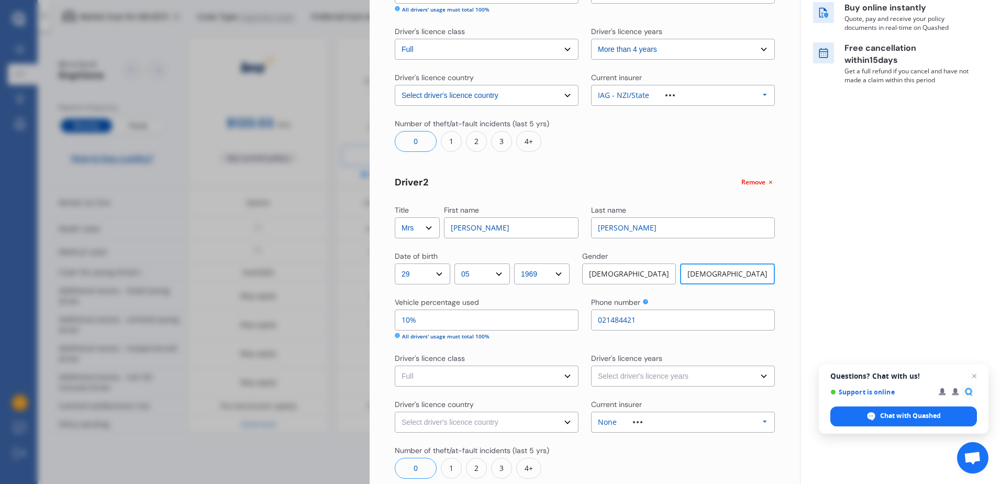
click at [395, 366] on select "Select driver's licence class None Learner Restricted Full" at bounding box center [487, 376] width 184 height 21
click at [620, 377] on select "Select driver's licence years Less than 1 year 1-2 years 2-4 years More than 4 …" at bounding box center [683, 376] width 184 height 21
select select "more than 4 years"
click at [591, 366] on select "Select driver's licence years Less than 1 year 1-2 years 2-4 years More than 4 …" at bounding box center [683, 376] width 184 height 21
click at [412, 420] on select "Select driver's licence country [GEOGRAPHIC_DATA] [GEOGRAPHIC_DATA] [GEOGRAPHIC…" at bounding box center [487, 422] width 184 height 21
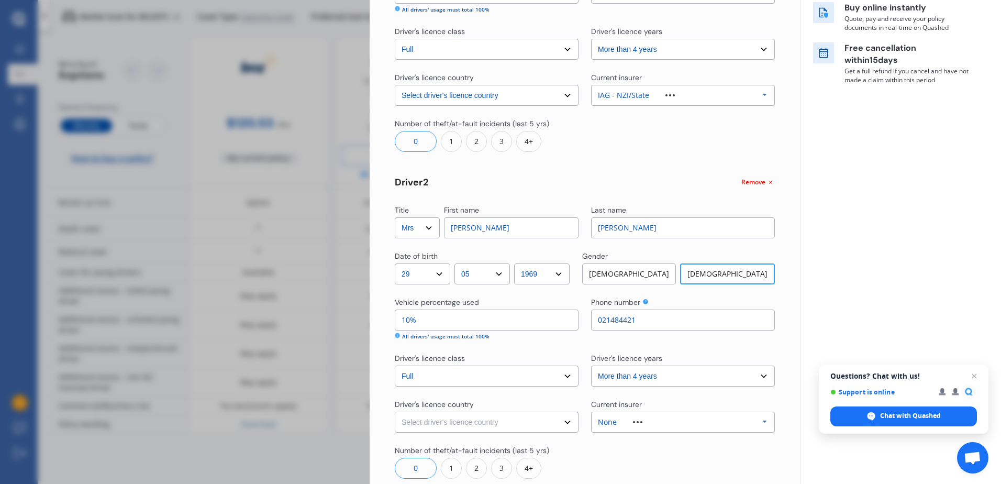
select select "[GEOGRAPHIC_DATA]"
click at [395, 412] on select "Select driver's licence country [GEOGRAPHIC_DATA] [GEOGRAPHIC_DATA] [GEOGRAPHIC…" at bounding box center [487, 422] width 184 height 21
click at [606, 423] on div "None" at bounding box center [607, 421] width 19 height 7
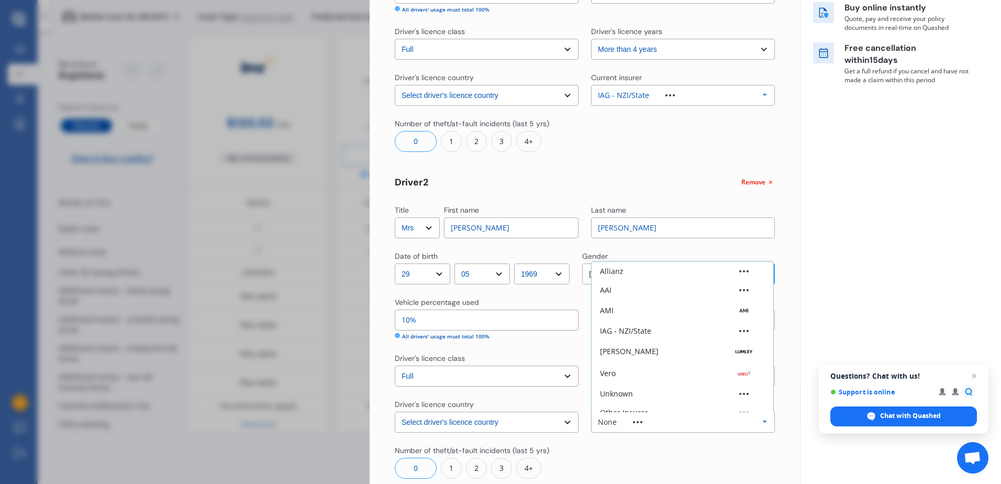
scroll to position [29, 0]
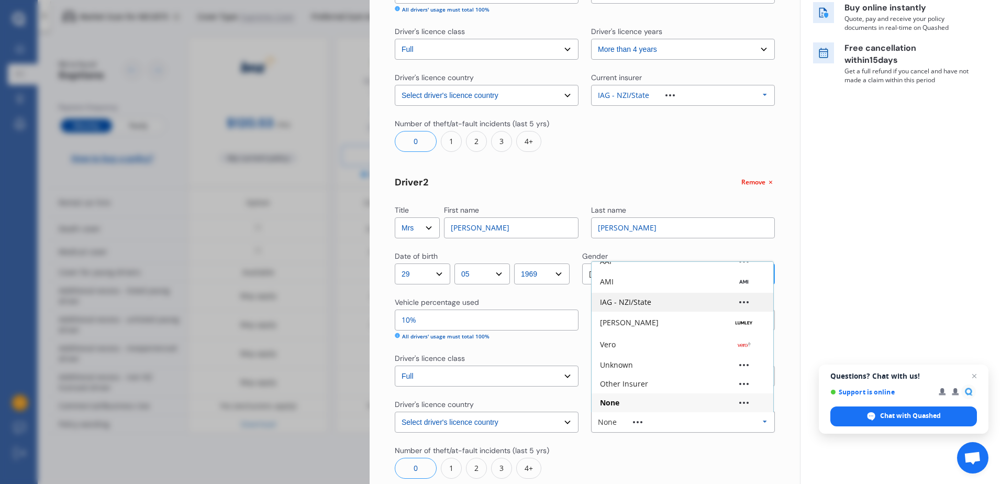
click at [604, 300] on div "IAG - NZI/State" at bounding box center [625, 302] width 51 height 7
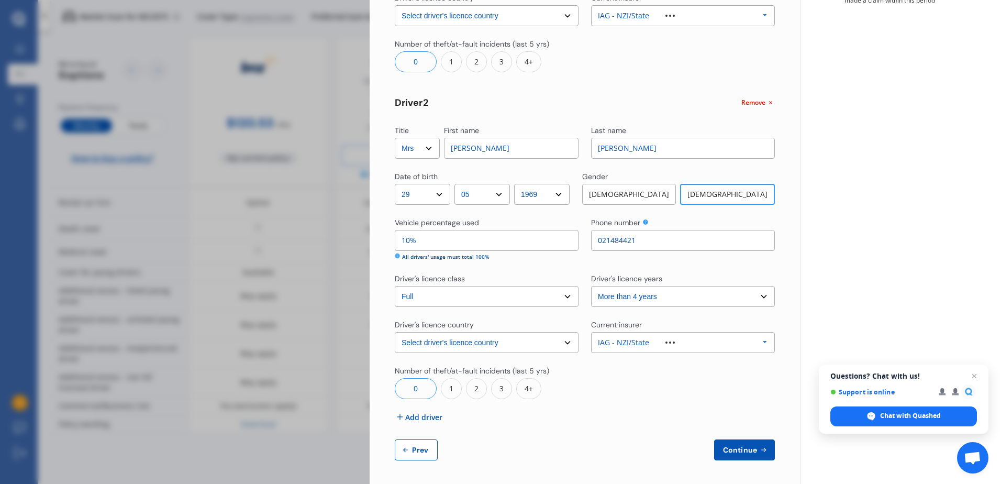
scroll to position [291, 0]
click at [735, 448] on span "Continue" at bounding box center [740, 448] width 38 height 8
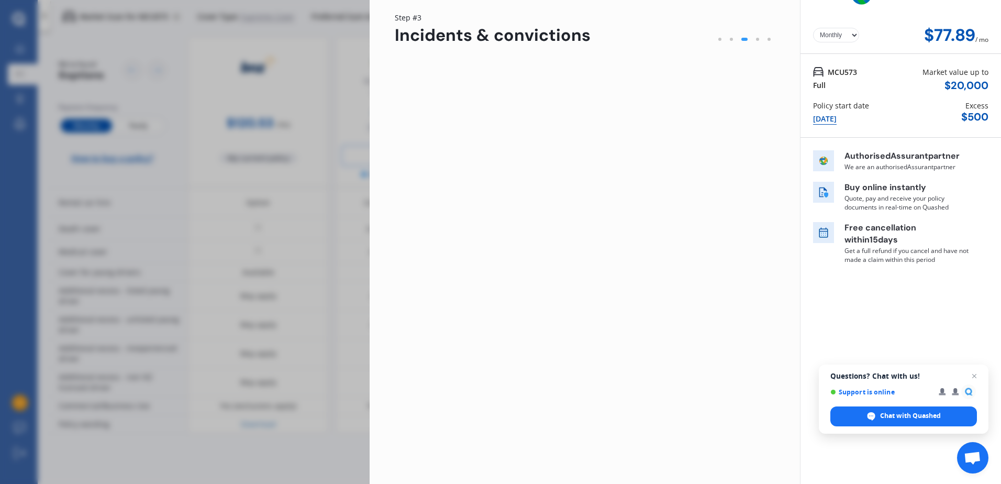
scroll to position [0, 0]
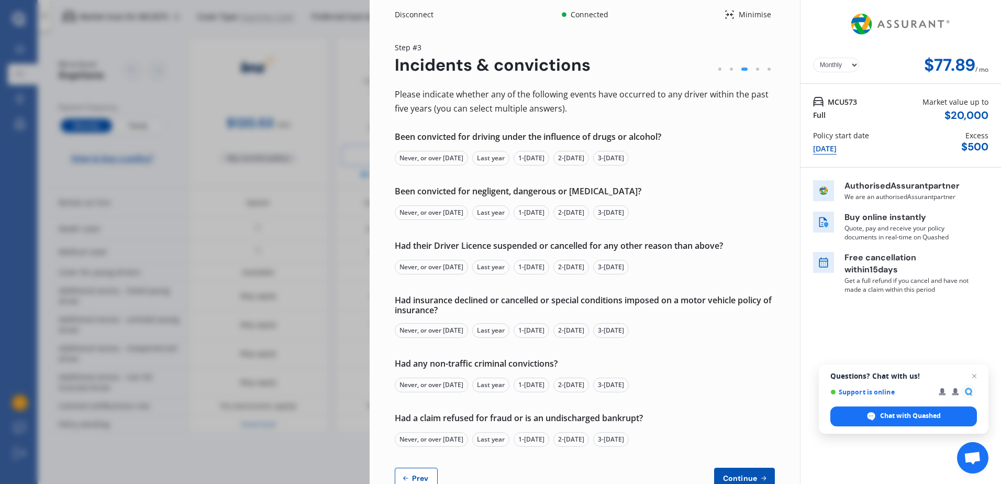
click at [413, 159] on div "Never, or over [DATE]" at bounding box center [431, 158] width 73 height 15
click at [411, 212] on div "Never, or over [DATE]" at bounding box center [431, 212] width 73 height 15
click at [423, 264] on div "Never, or over [DATE]" at bounding box center [431, 267] width 73 height 15
click at [414, 326] on div "Never, or over [DATE]" at bounding box center [431, 330] width 73 height 15
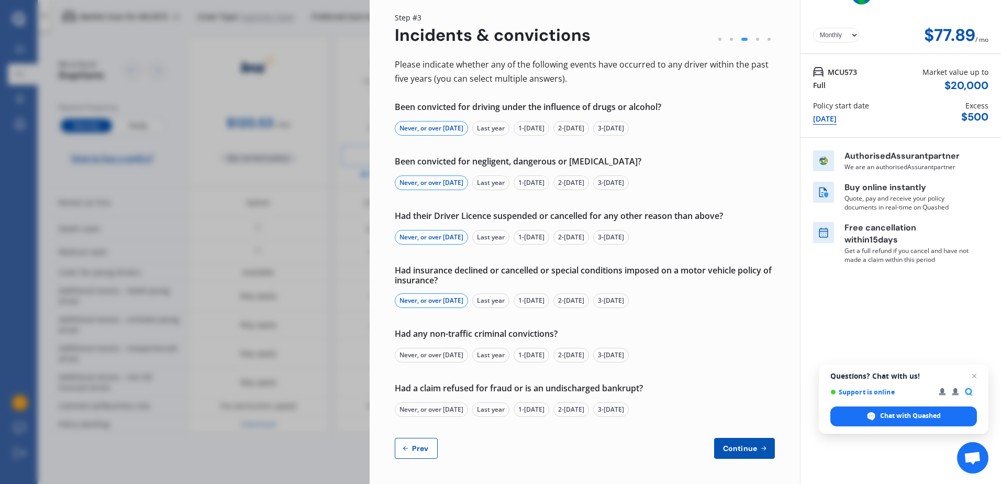
click at [417, 356] on div "Never, or over [DATE]" at bounding box center [431, 355] width 73 height 15
click at [421, 408] on div "Never, or over [DATE]" at bounding box center [431, 409] width 73 height 15
click at [741, 446] on span "Continue" at bounding box center [740, 448] width 38 height 8
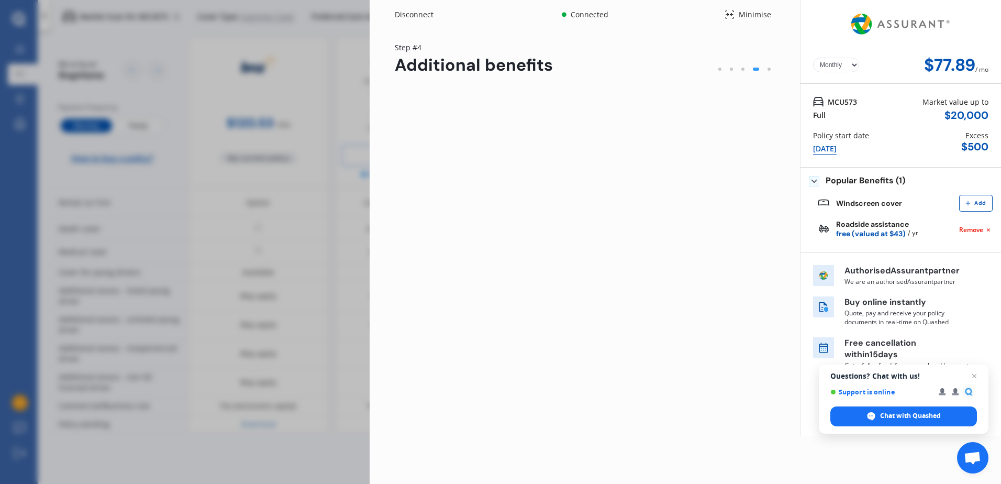
scroll to position [0, 0]
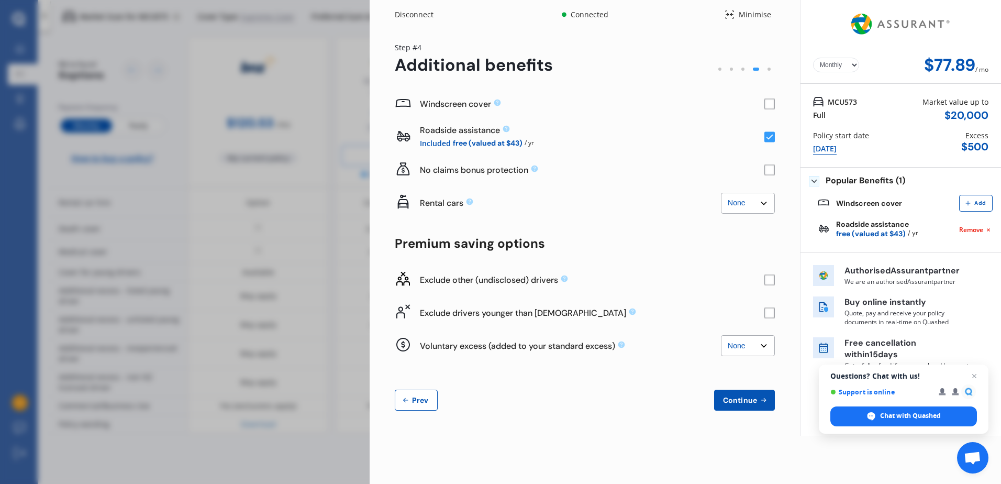
click at [768, 105] on rect at bounding box center [770, 104] width 10 height 10
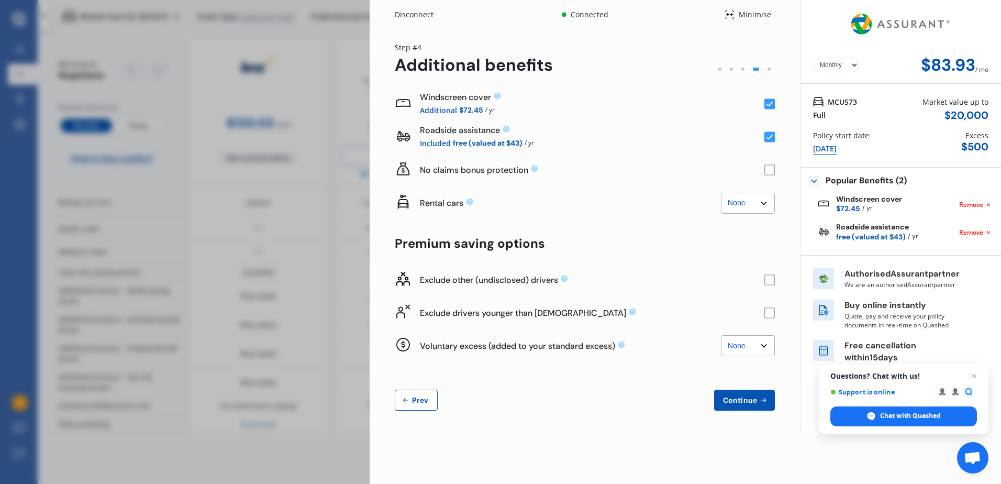
click at [769, 170] on rect at bounding box center [770, 170] width 10 height 10
click at [761, 203] on select "None $2,500 $5,000" at bounding box center [748, 203] width 54 height 21
select select "2500.00"
click at [721, 193] on select "None $2,500 $5,000" at bounding box center [748, 203] width 54 height 21
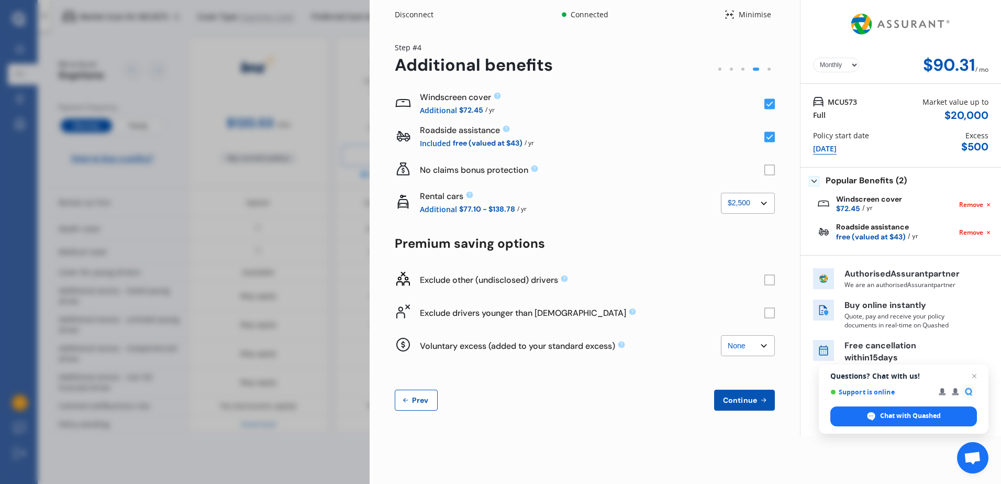
click at [771, 278] on rect at bounding box center [770, 279] width 10 height 10
click at [769, 136] on rect at bounding box center [770, 137] width 10 height 10
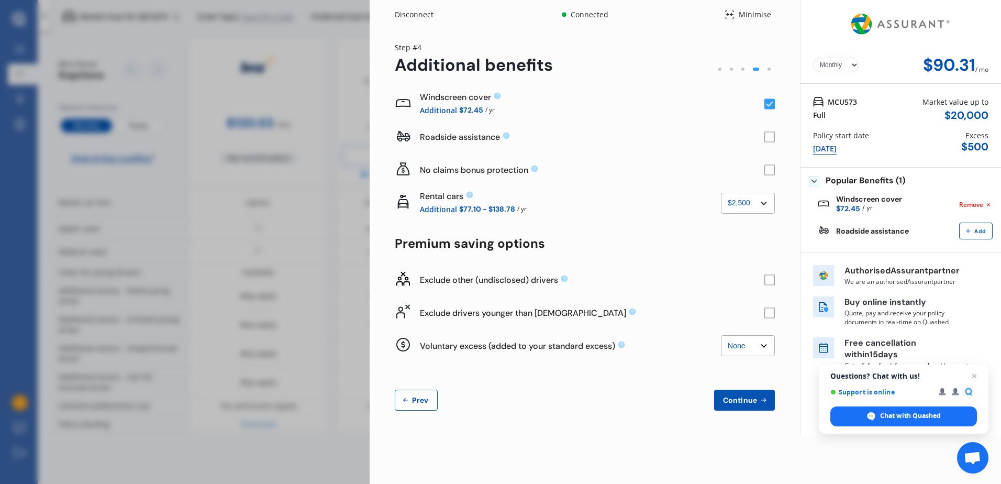
click at [769, 136] on rect at bounding box center [770, 137] width 10 height 10
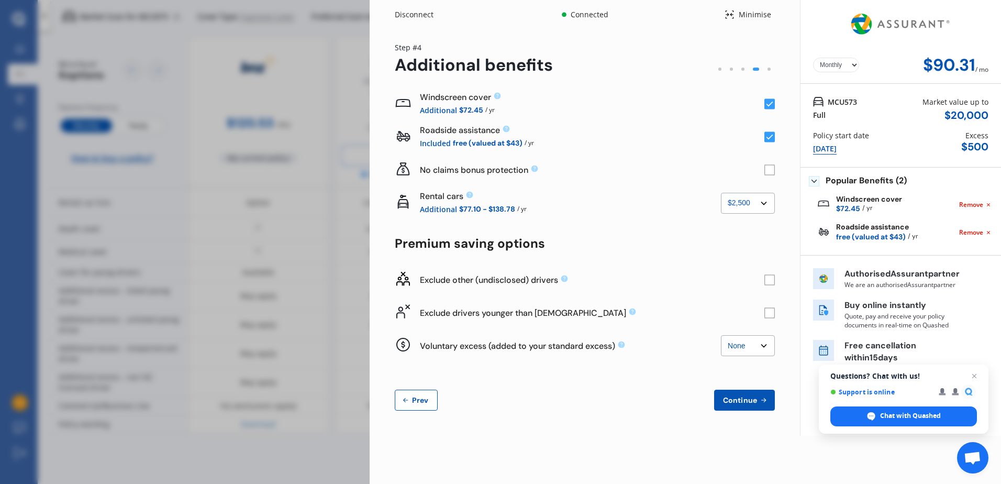
click at [732, 399] on span "Continue" at bounding box center [740, 400] width 38 height 8
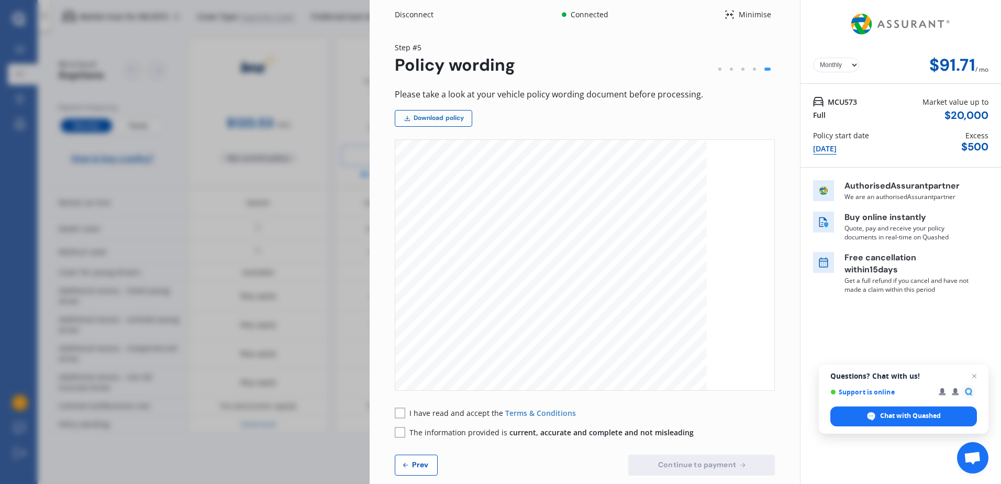
click at [432, 116] on link "Download policy" at bounding box center [434, 118] width 78 height 17
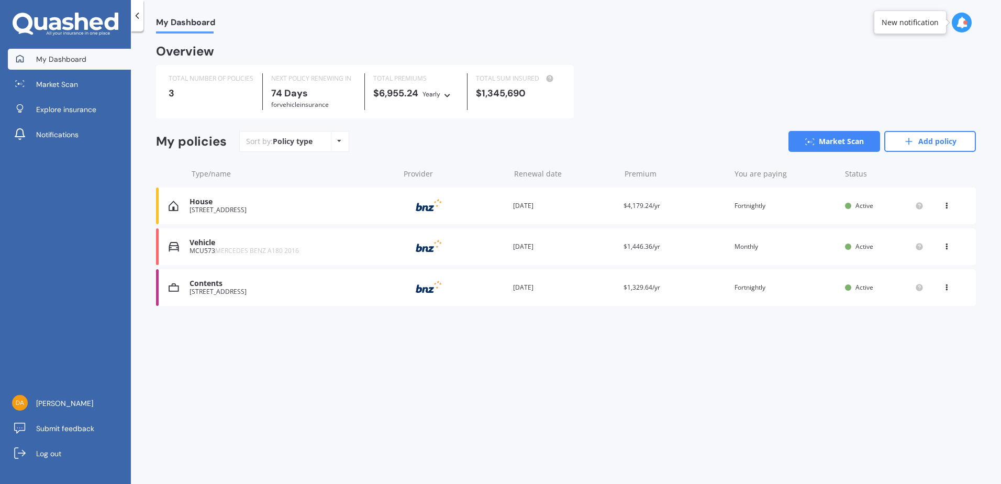
click at [198, 243] on div "Vehicle" at bounding box center [292, 242] width 205 height 9
click at [205, 244] on div "Vehicle" at bounding box center [292, 242] width 205 height 9
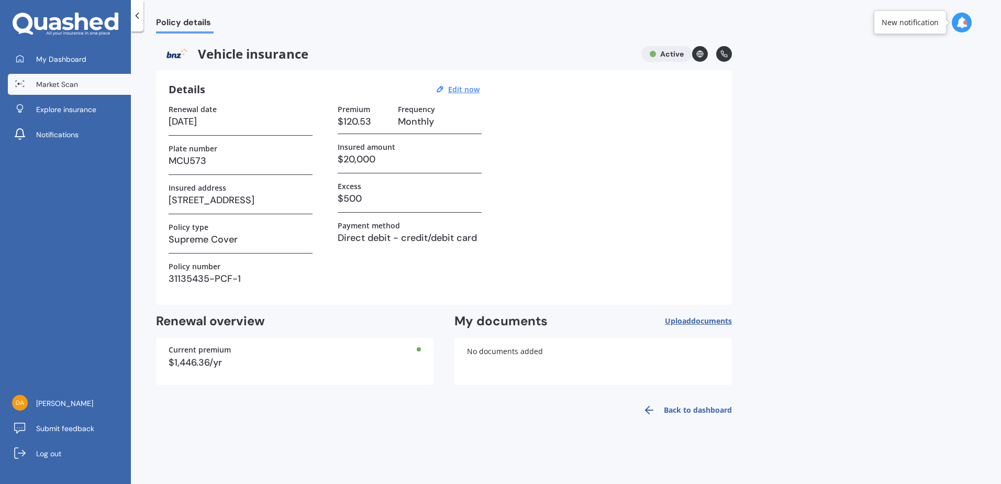
click at [80, 89] on link "Market Scan" at bounding box center [69, 84] width 123 height 21
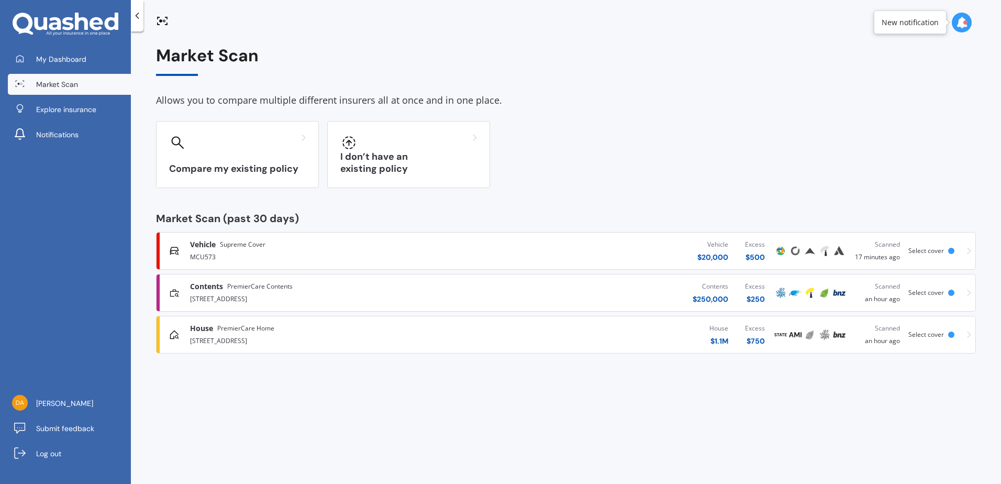
click at [953, 250] on div at bounding box center [951, 251] width 6 height 6
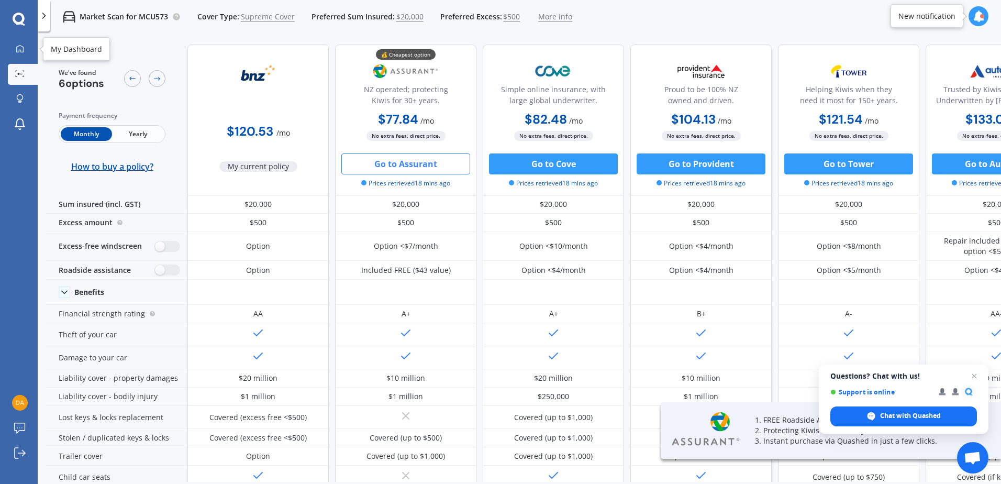
click at [17, 73] on icon at bounding box center [19, 73] width 9 height 7
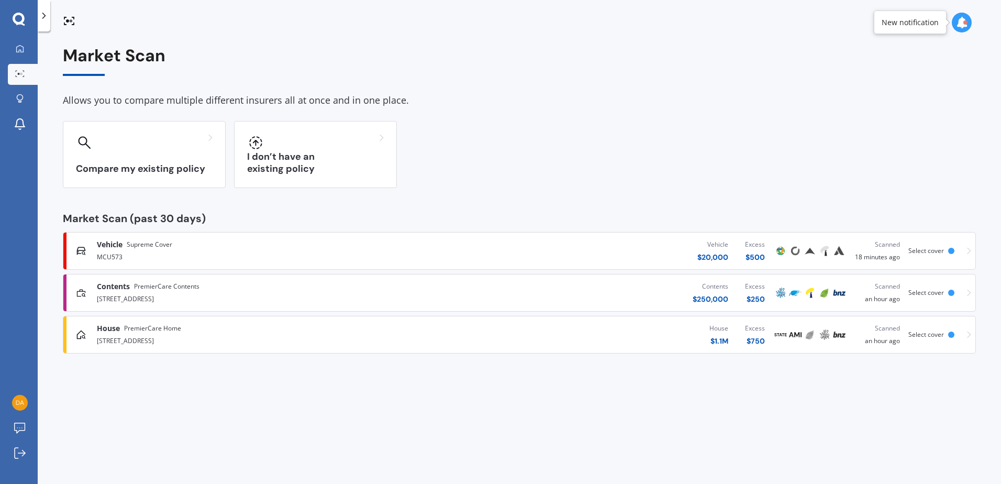
click at [933, 333] on span "Select cover" at bounding box center [927, 334] width 36 height 9
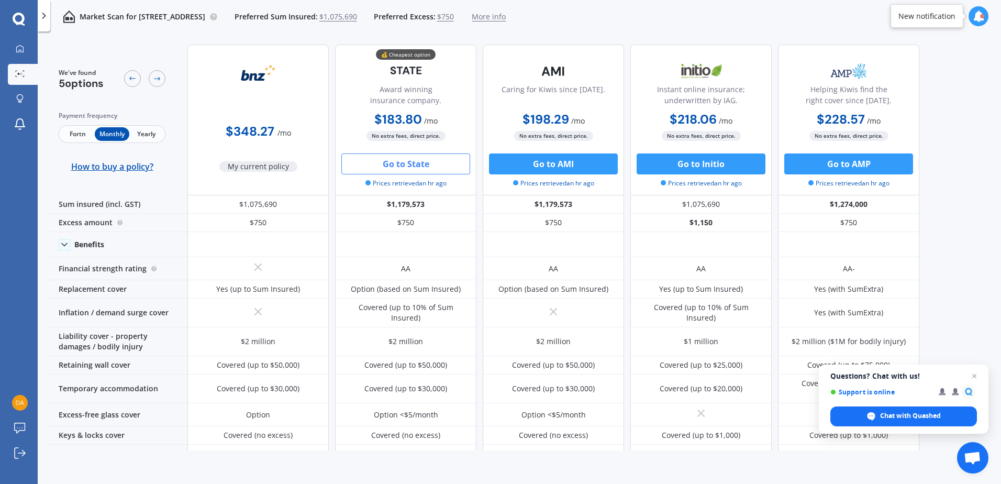
click at [397, 162] on button "Go to State" at bounding box center [405, 163] width 129 height 21
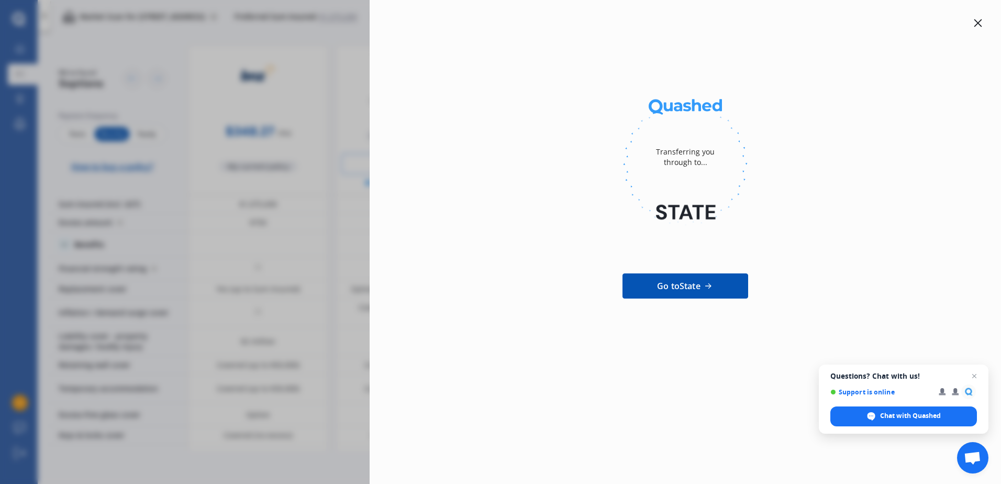
click at [976, 22] on icon at bounding box center [978, 23] width 8 height 8
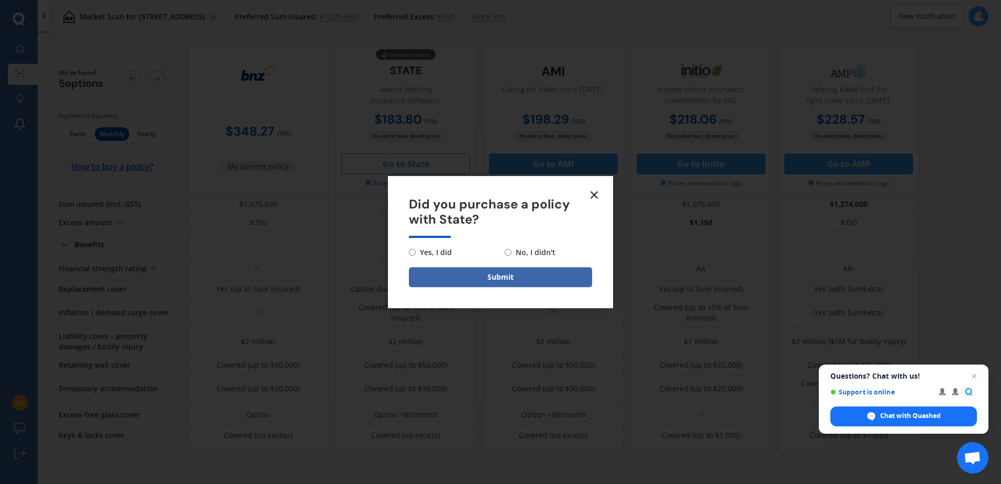
click at [593, 191] on icon at bounding box center [594, 195] width 13 height 13
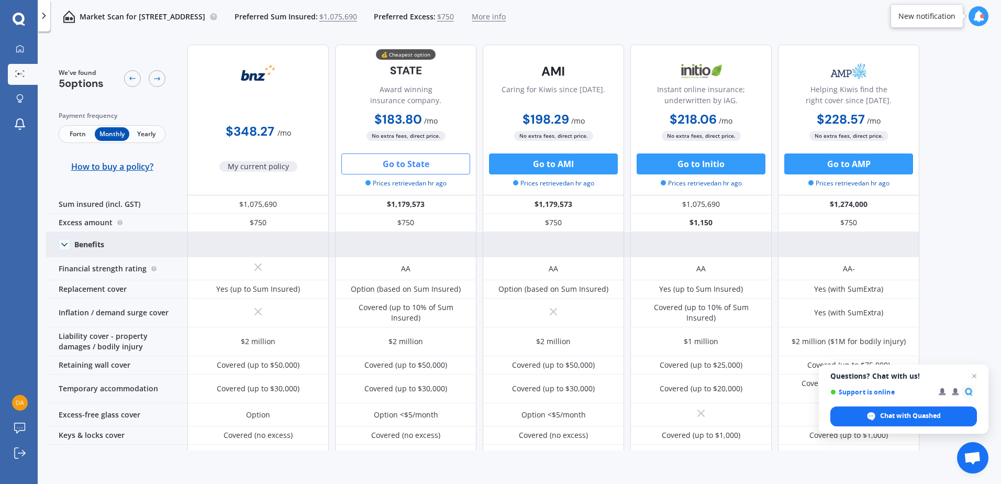
click at [63, 244] on polyline at bounding box center [64, 244] width 5 height 3
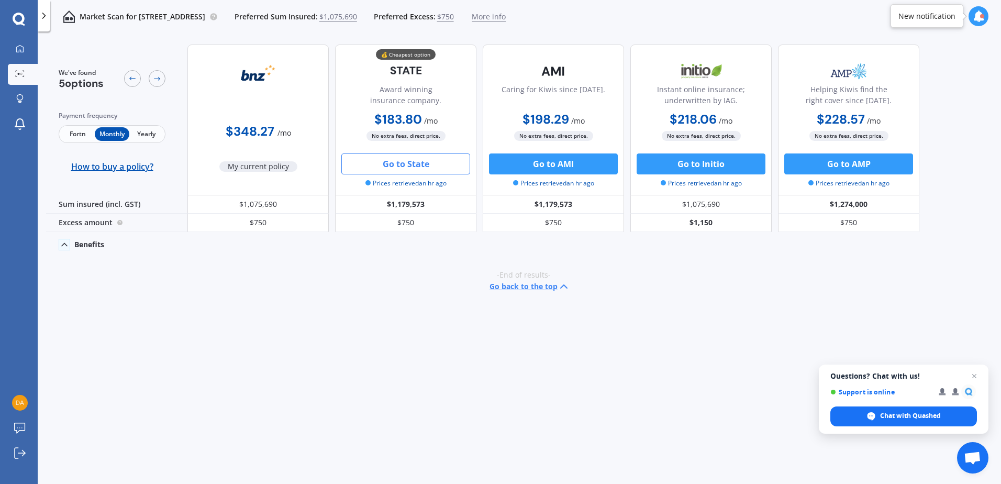
click at [63, 242] on icon at bounding box center [64, 244] width 10 height 10
